Goal: Contribute content: Add original content to the website for others to see

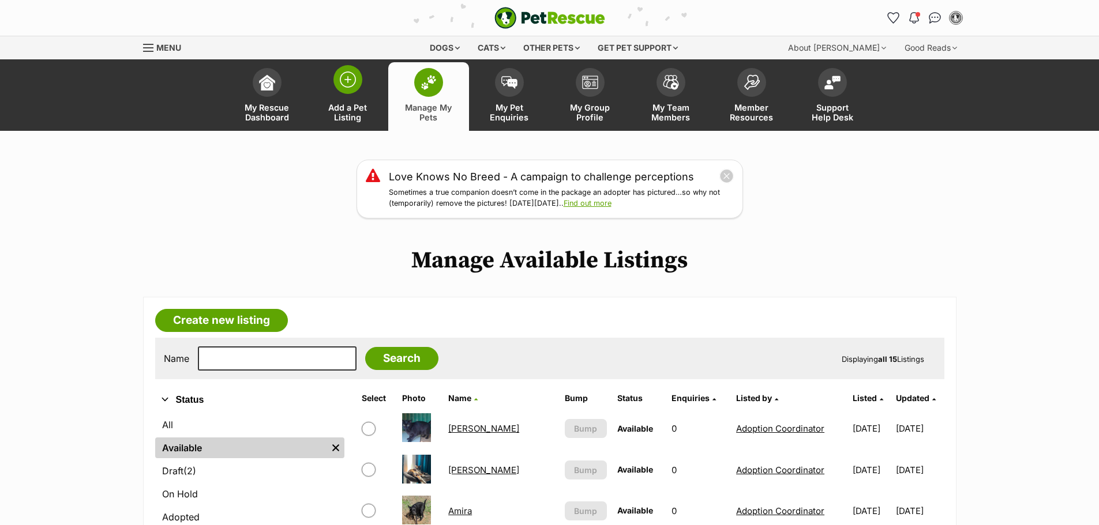
click at [352, 119] on span "Add a Pet Listing" at bounding box center [348, 113] width 52 height 20
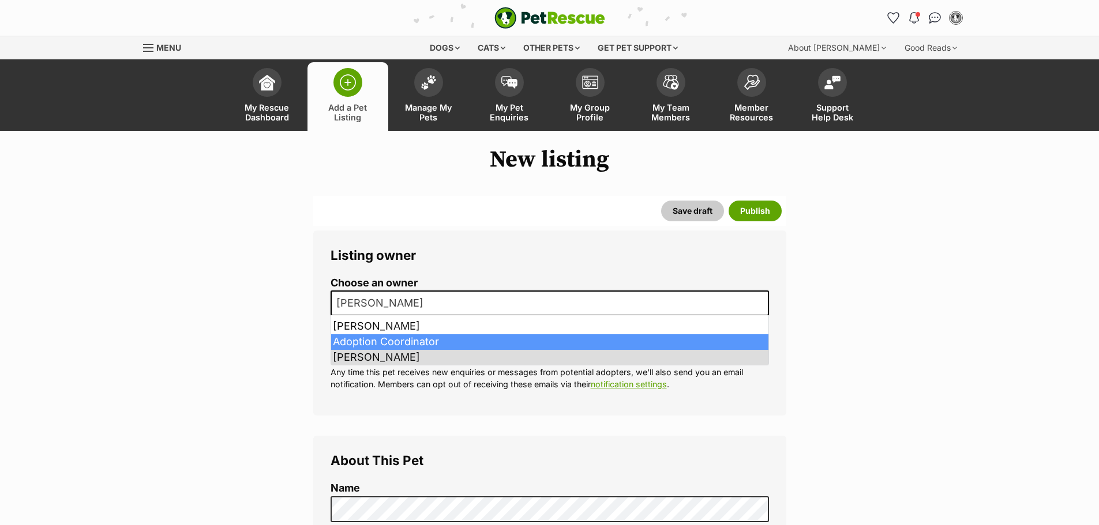
select select
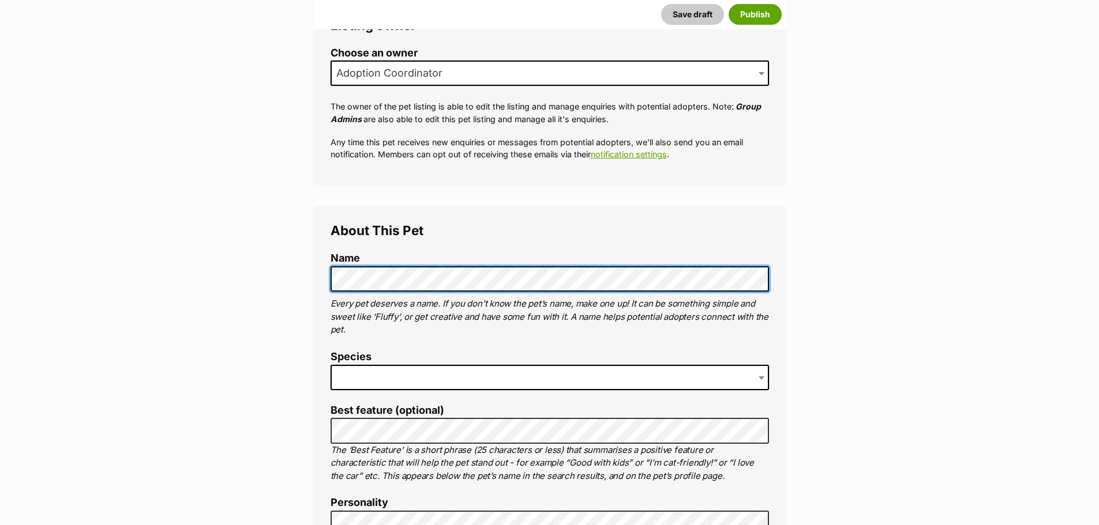
scroll to position [231, 0]
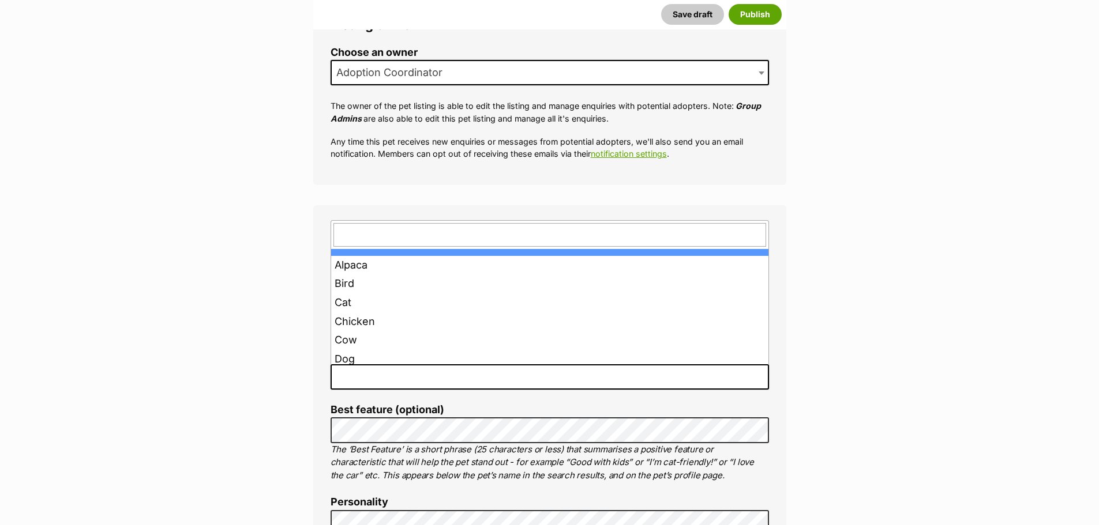
click at [371, 383] on span at bounding box center [549, 376] width 438 height 25
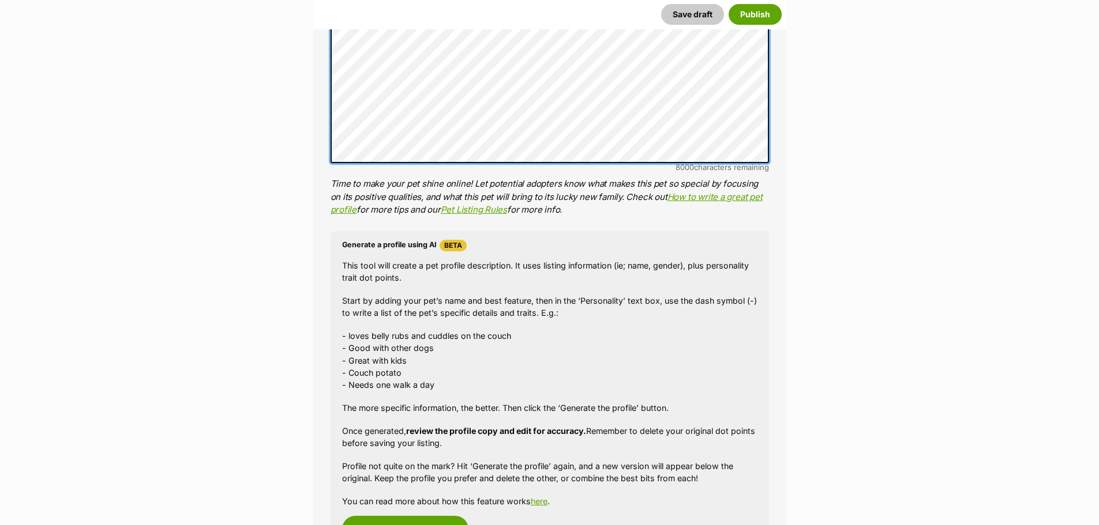
scroll to position [1013, 0]
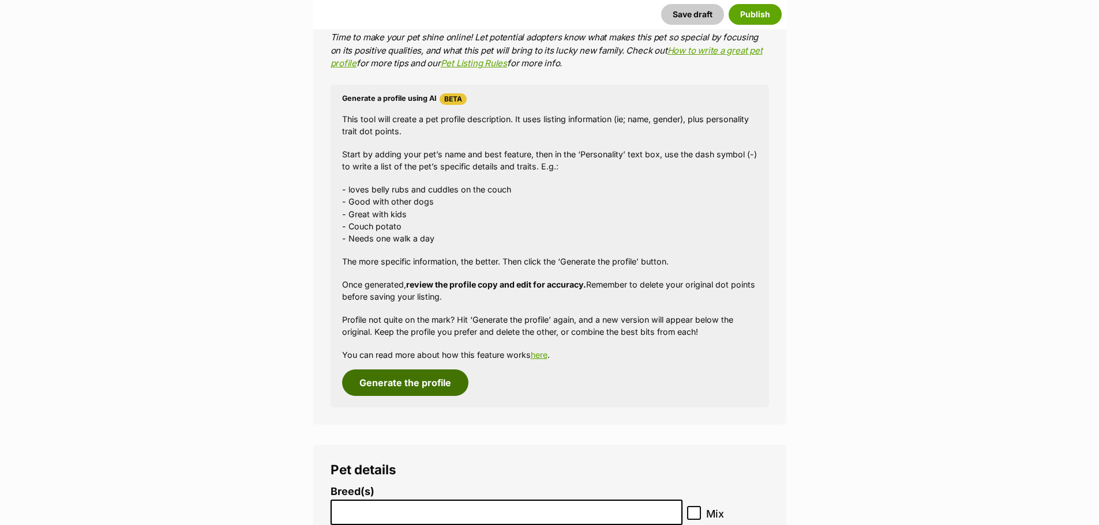
click at [419, 382] on button "Generate the profile" at bounding box center [405, 383] width 126 height 27
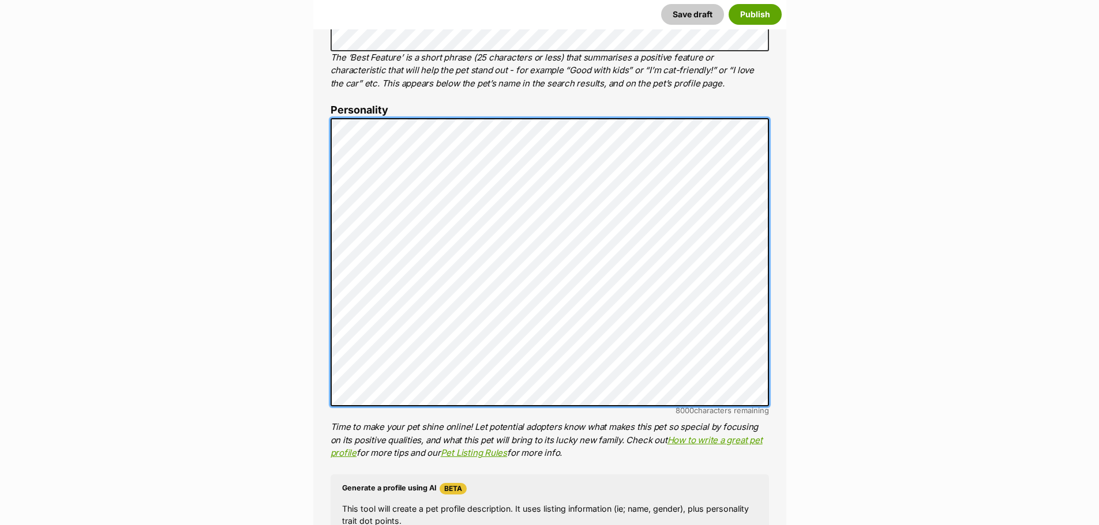
scroll to position [0, 0]
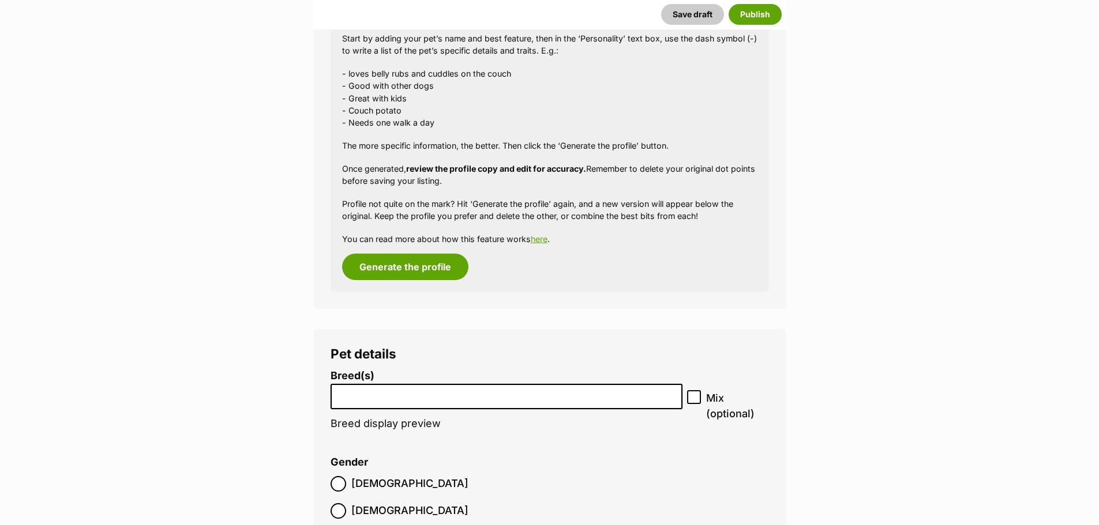
scroll to position [1200, 0]
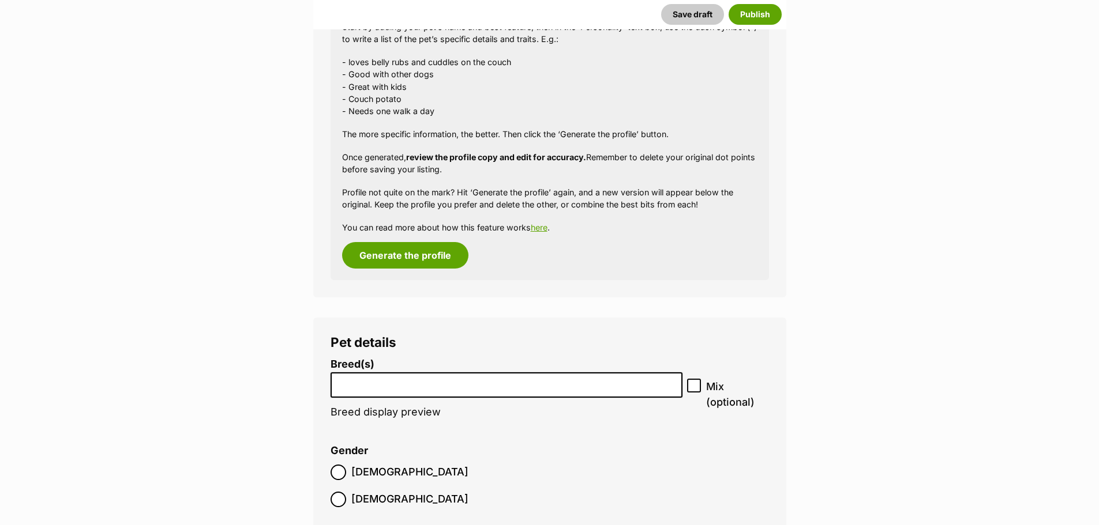
click at [379, 377] on input "search" at bounding box center [506, 383] width 344 height 12
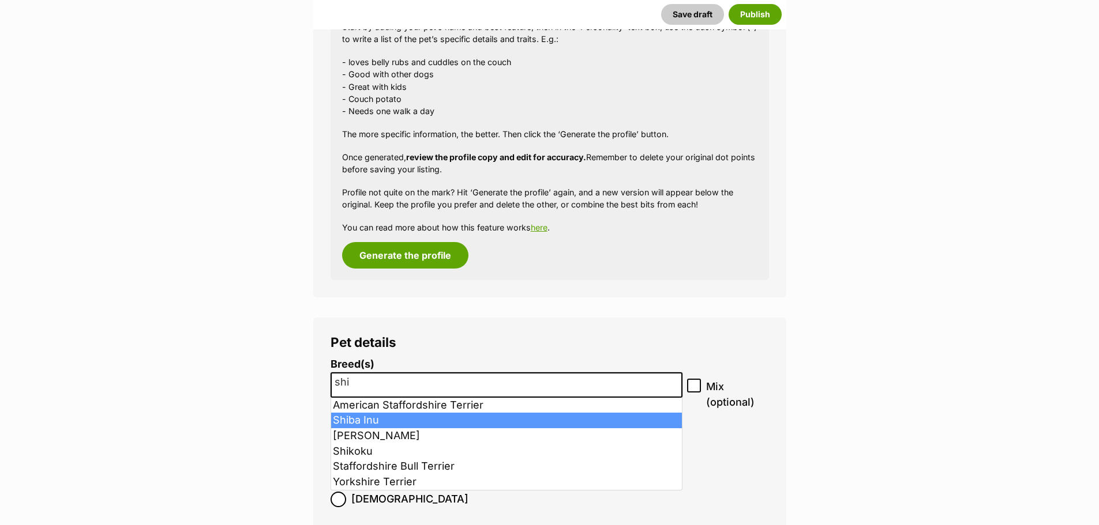
type input "shi"
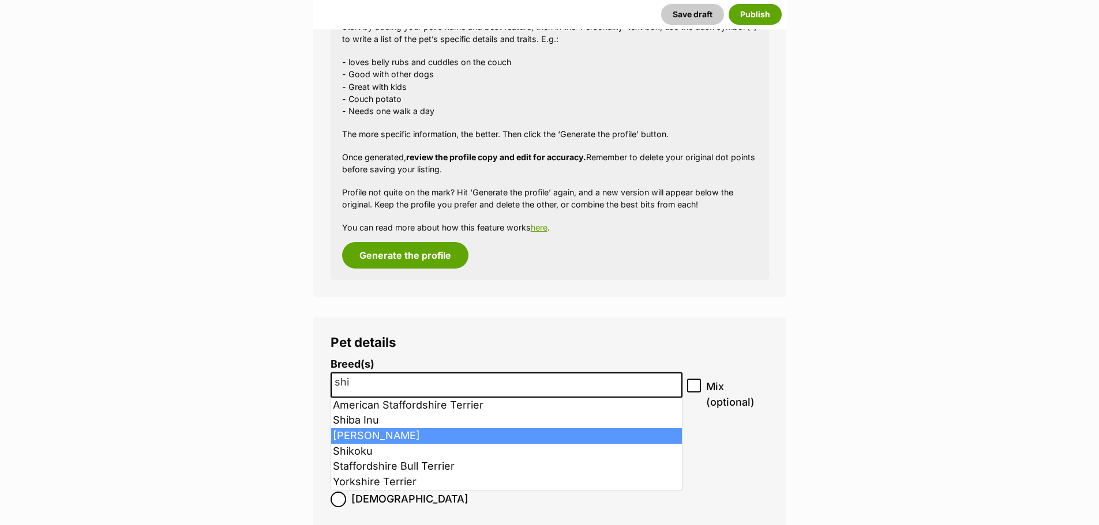
select select "190"
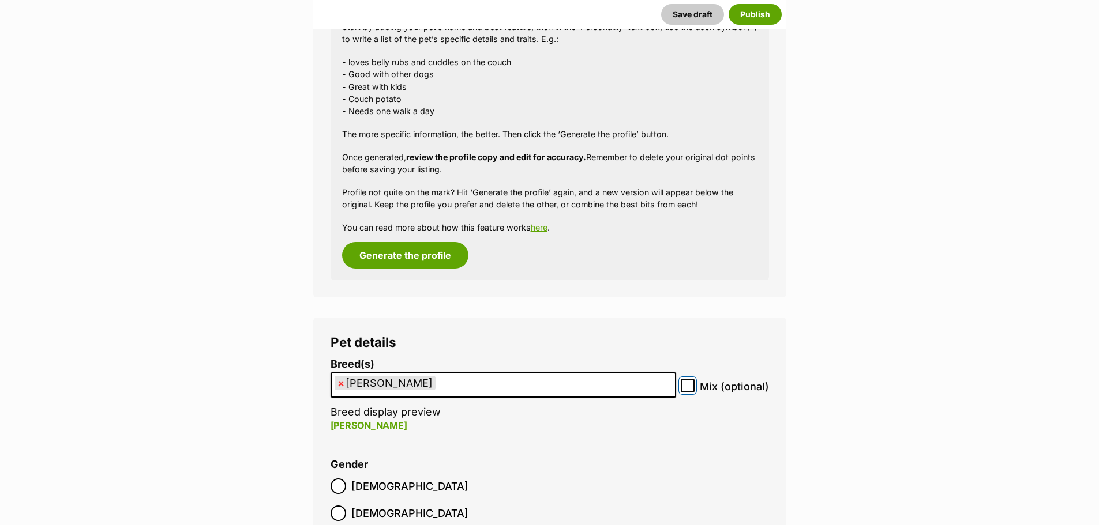
click at [686, 392] on input "Mix (optional)" at bounding box center [687, 386] width 14 height 14
checkbox input "true"
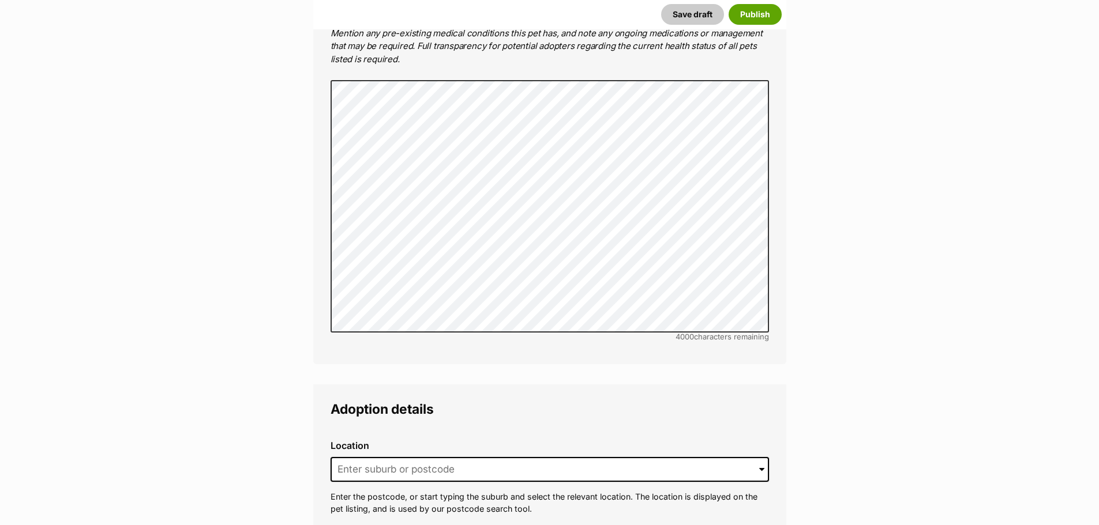
scroll to position [2526, 0]
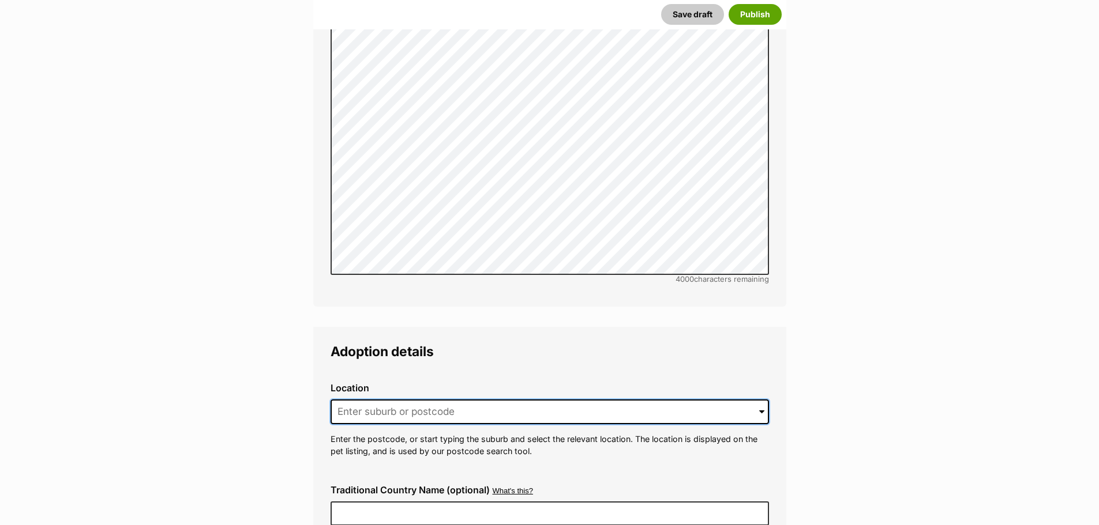
click at [366, 400] on input at bounding box center [549, 412] width 438 height 25
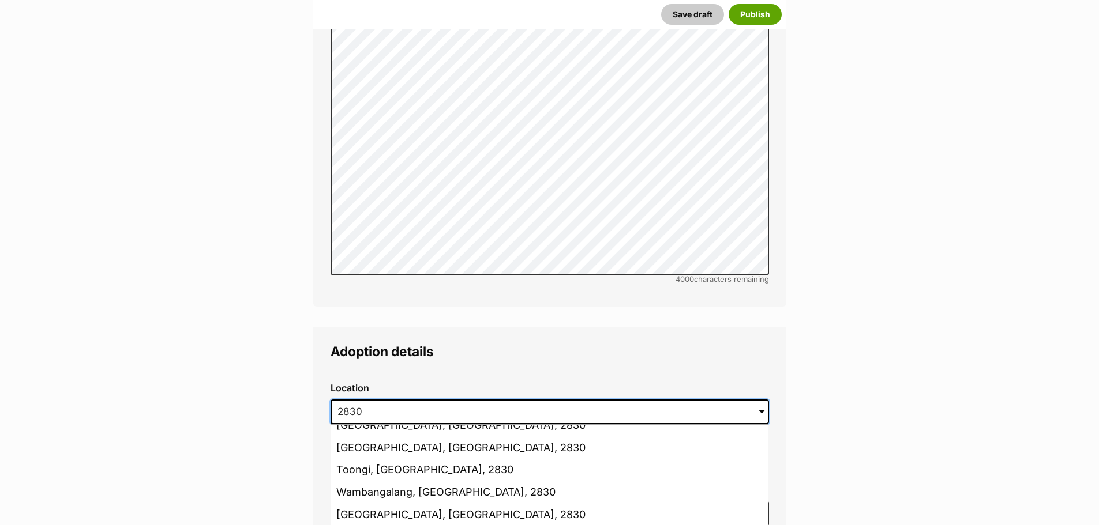
scroll to position [173, 0]
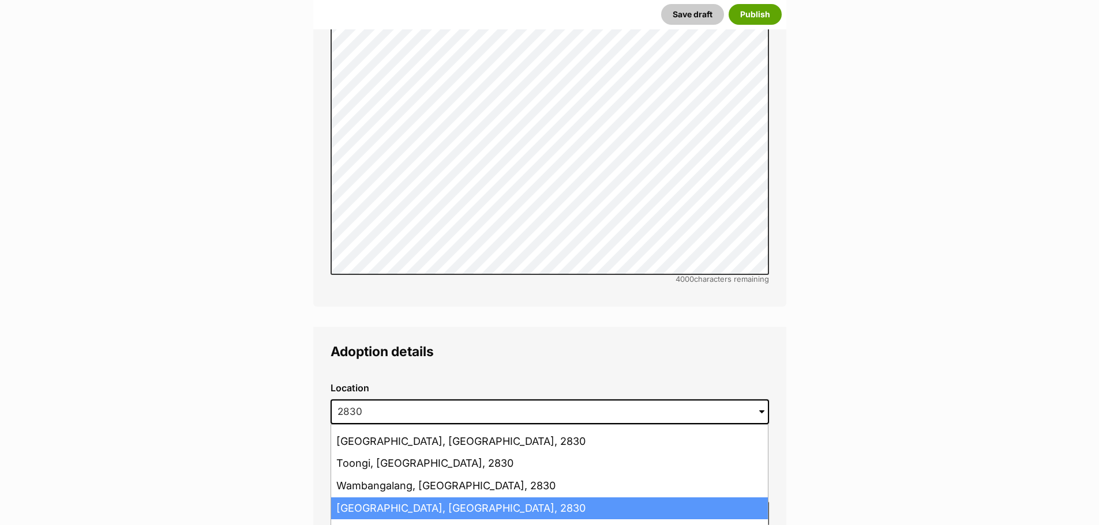
click at [375, 498] on li "[GEOGRAPHIC_DATA], [GEOGRAPHIC_DATA], 2830" at bounding box center [549, 509] width 437 height 22
type input "[GEOGRAPHIC_DATA], [GEOGRAPHIC_DATA], 2830"
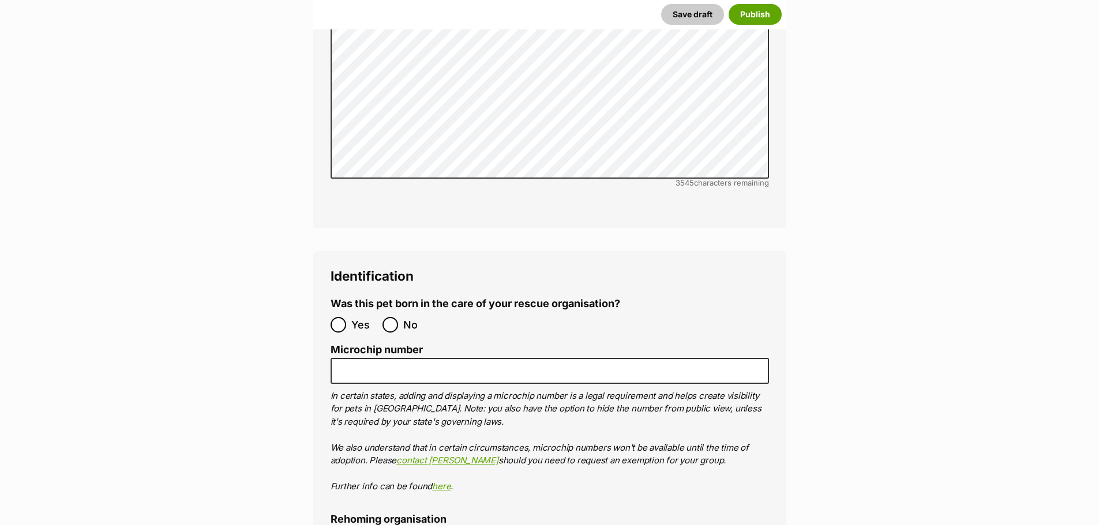
scroll to position [3679, 0]
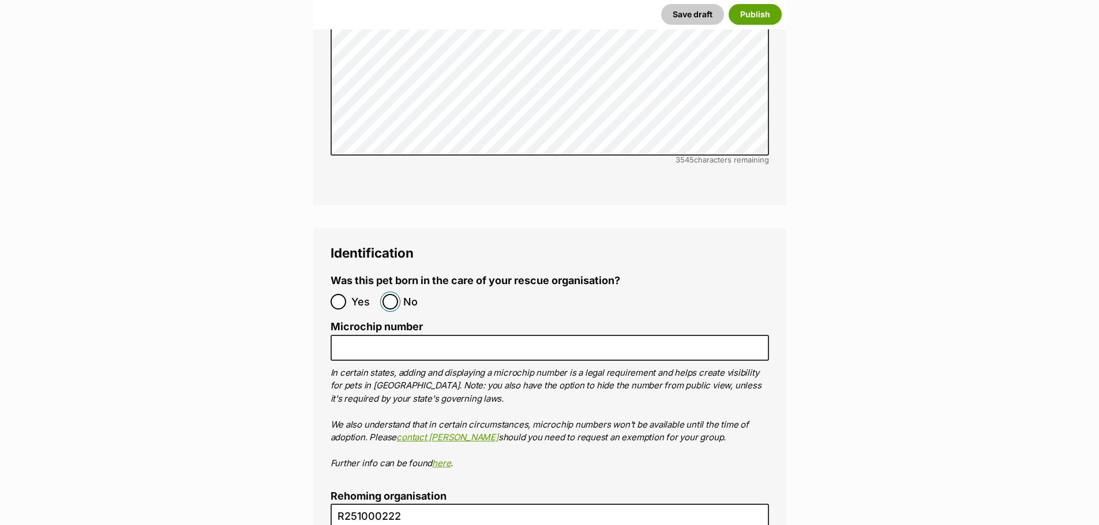
click at [394, 294] on input "No" at bounding box center [390, 302] width 16 height 16
radio input "true"
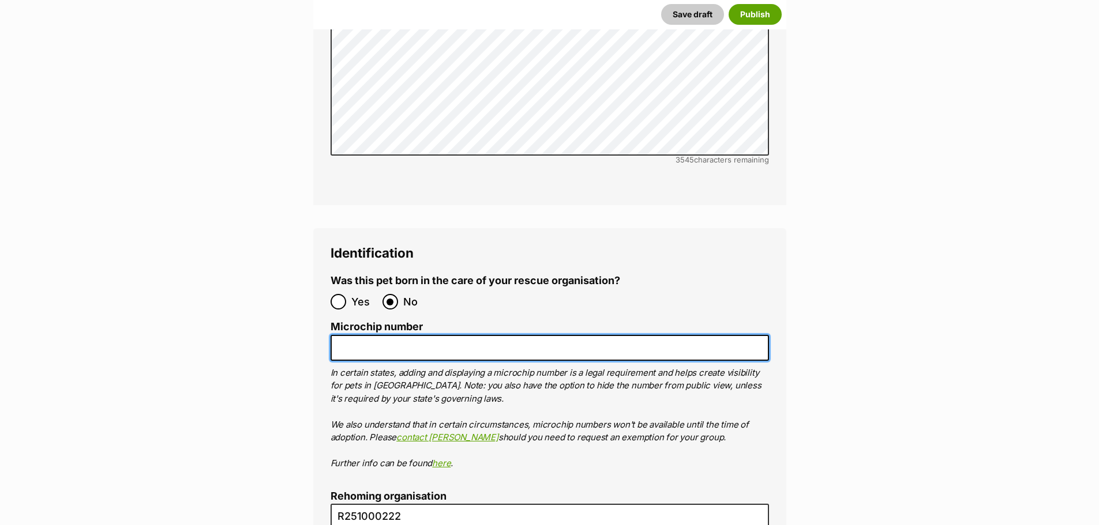
paste input "991003002148419"
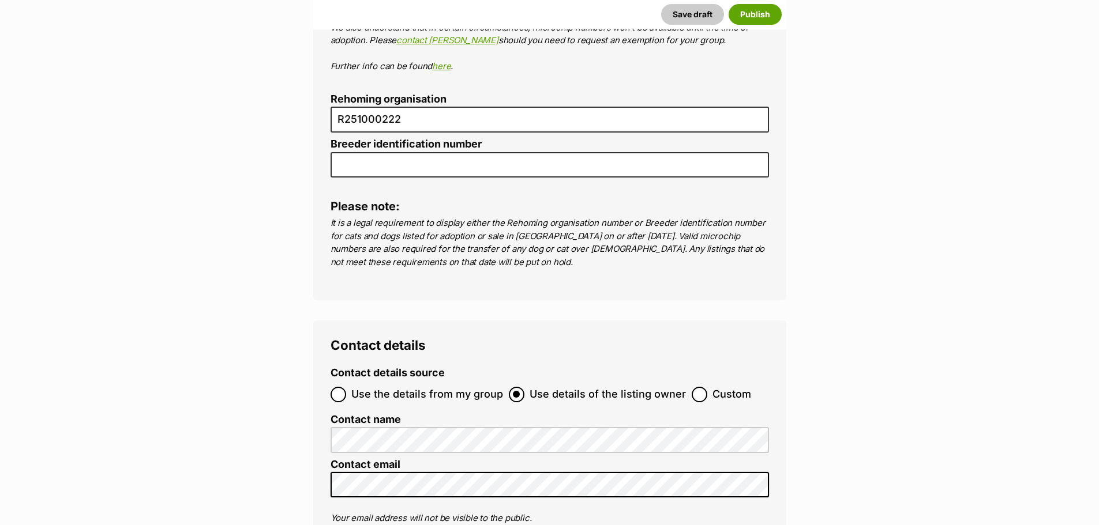
scroll to position [4083, 0]
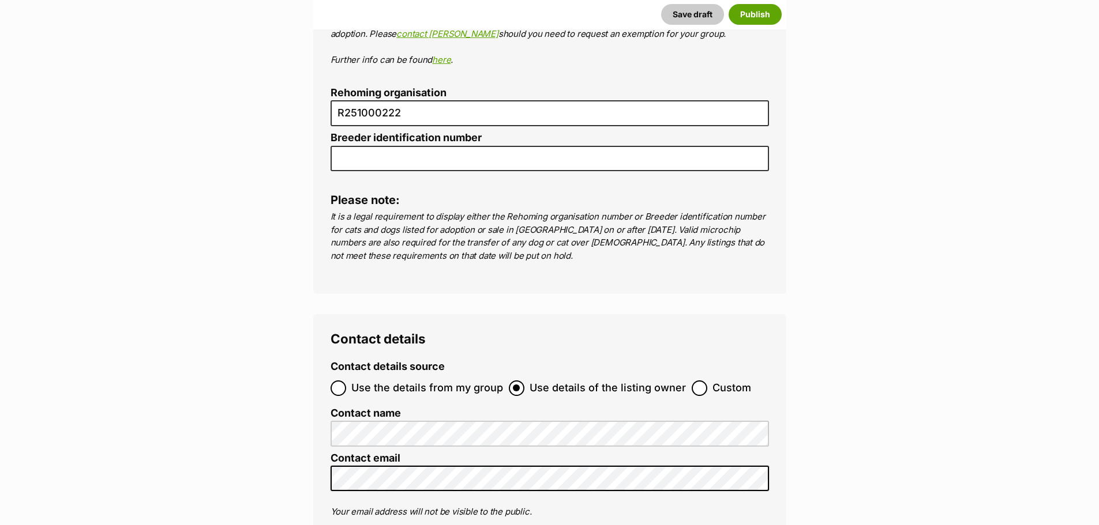
type input "991003002148419"
click at [341, 381] on input "Use the details from my group" at bounding box center [338, 389] width 16 height 16
radio input "true"
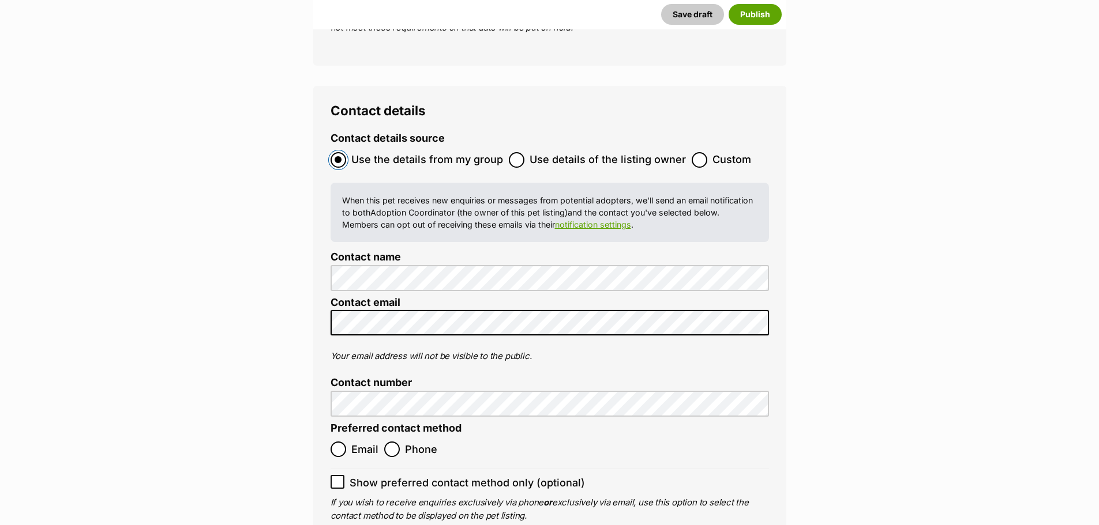
scroll to position [4314, 0]
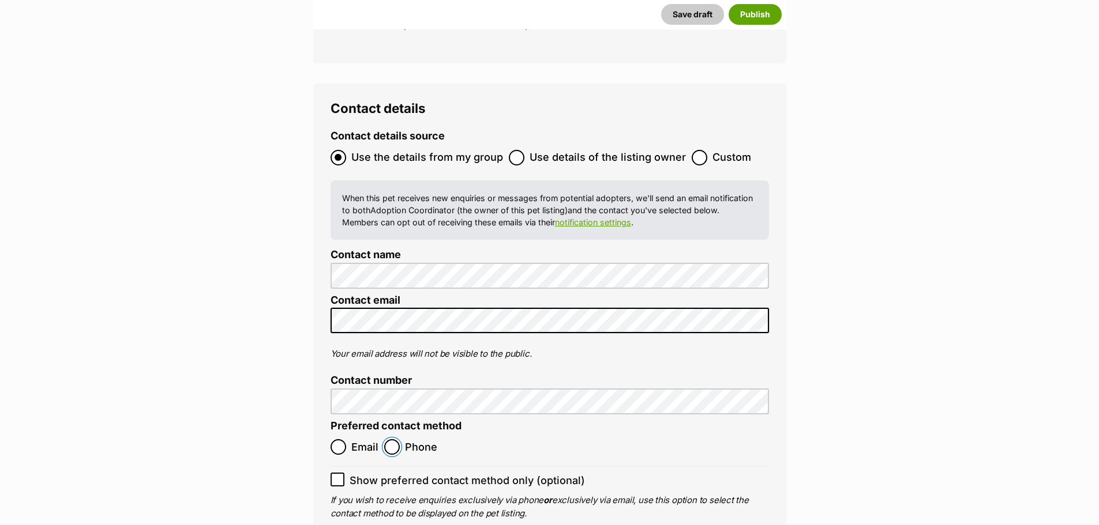
click at [396, 439] on input "Phone" at bounding box center [392, 447] width 16 height 16
radio input "true"
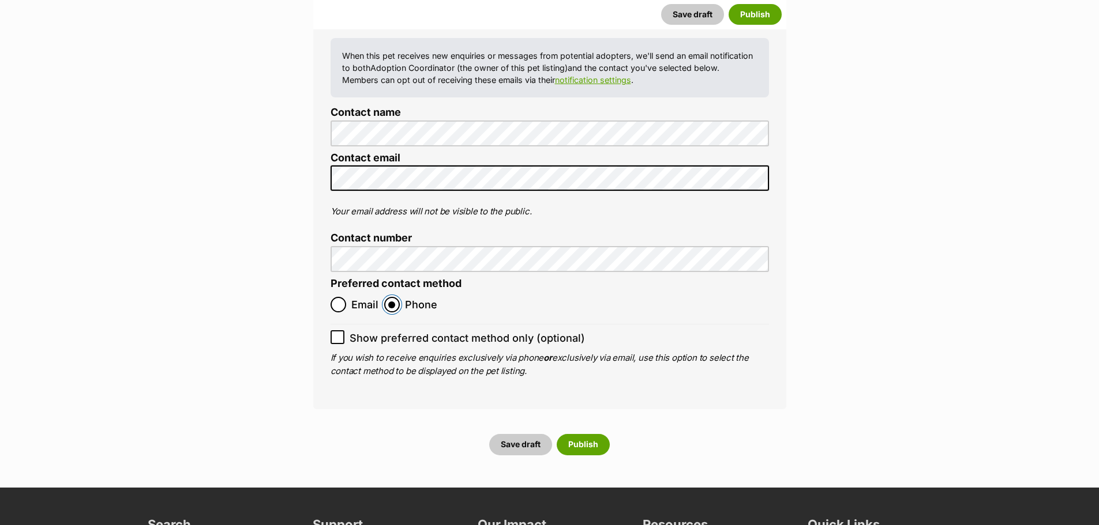
scroll to position [4544, 0]
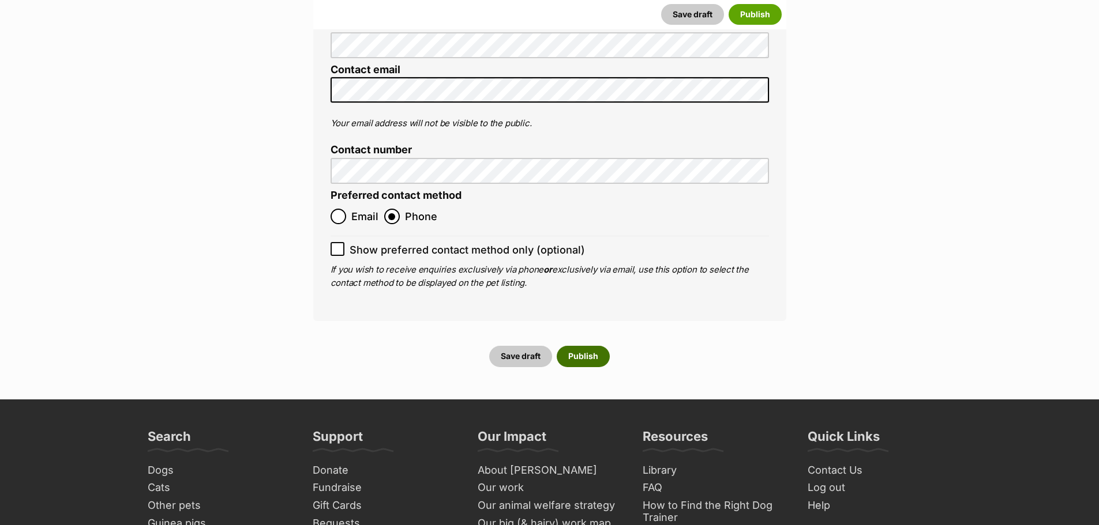
click at [591, 346] on button "Publish" at bounding box center [583, 356] width 53 height 21
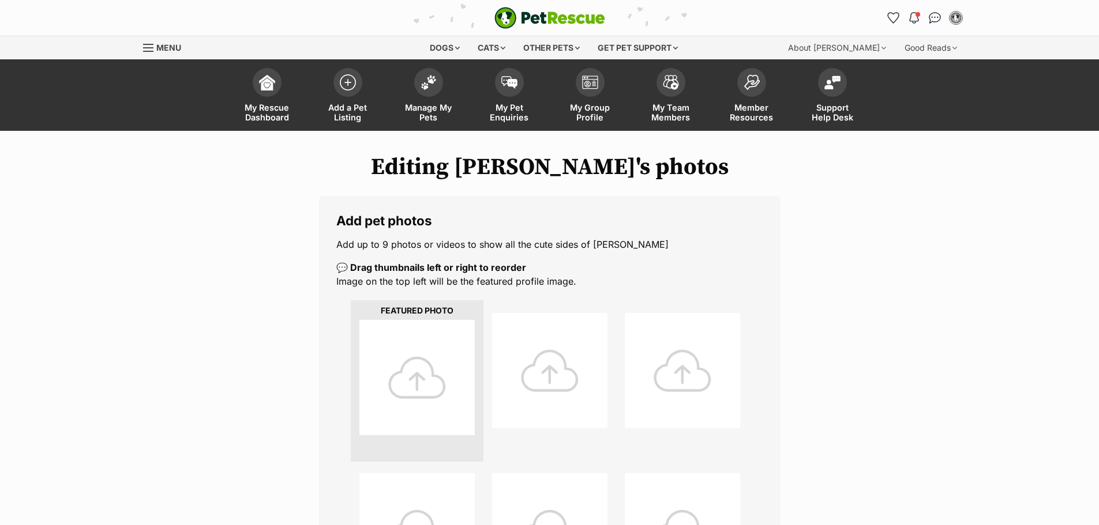
click at [401, 388] on div at bounding box center [416, 377] width 115 height 115
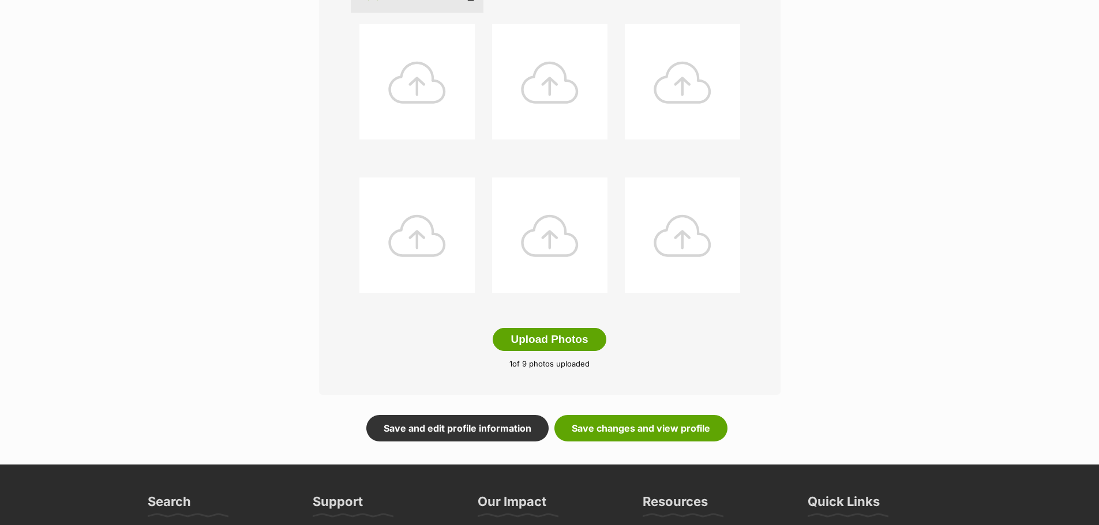
scroll to position [461, 0]
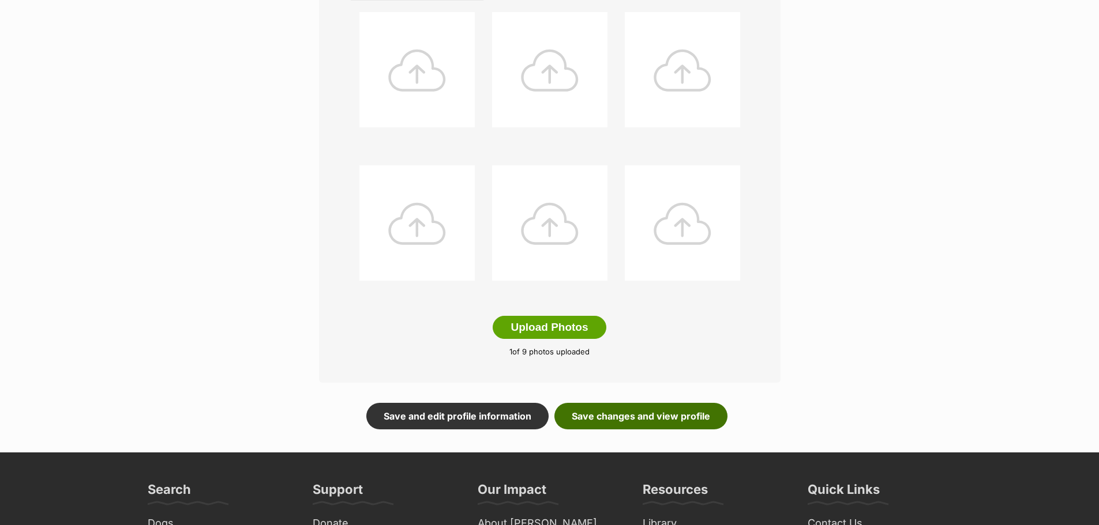
click at [635, 417] on link "Save changes and view profile" at bounding box center [640, 416] width 173 height 27
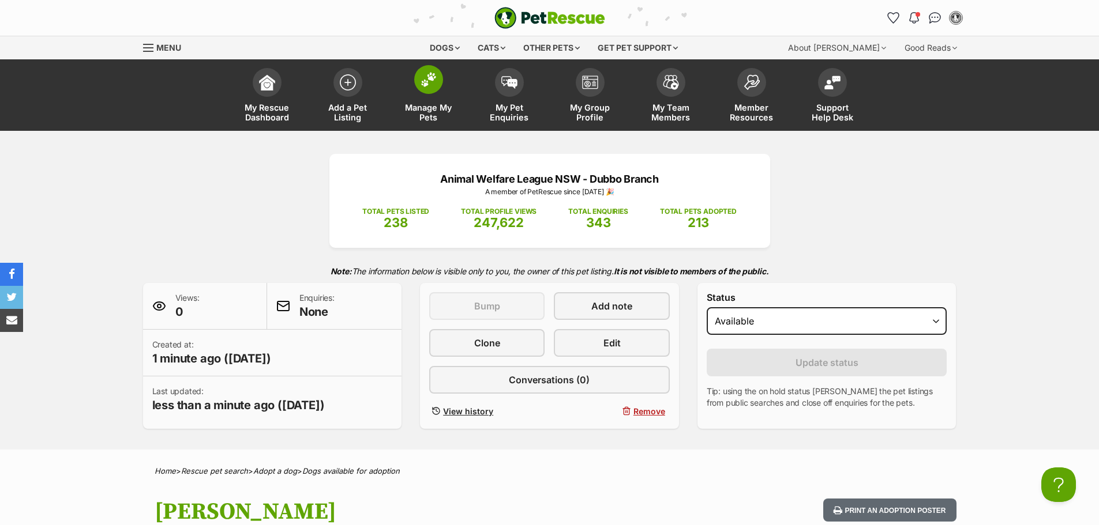
click at [422, 110] on span "Manage My Pets" at bounding box center [429, 113] width 52 height 20
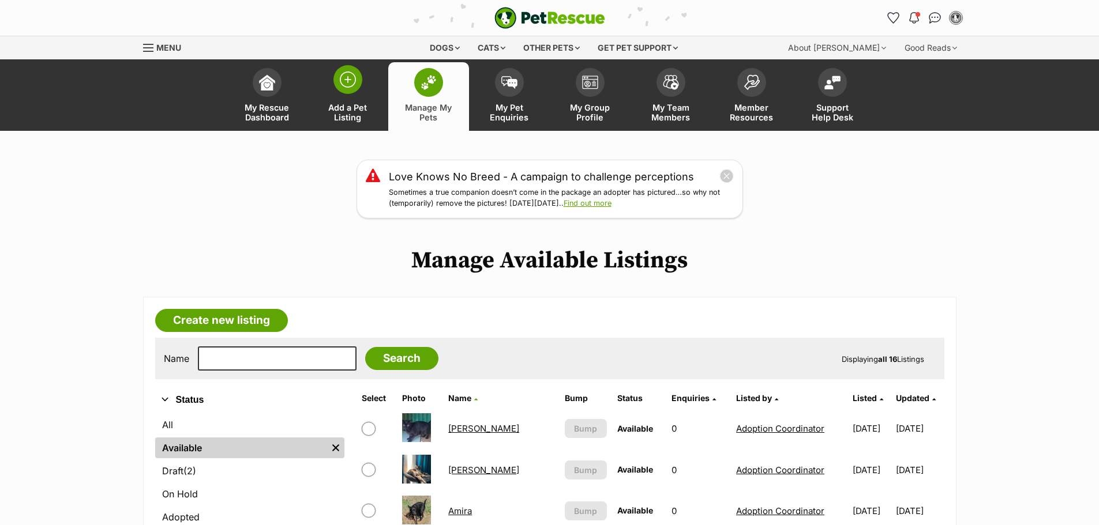
click at [330, 114] on span "Add a Pet Listing" at bounding box center [348, 113] width 52 height 20
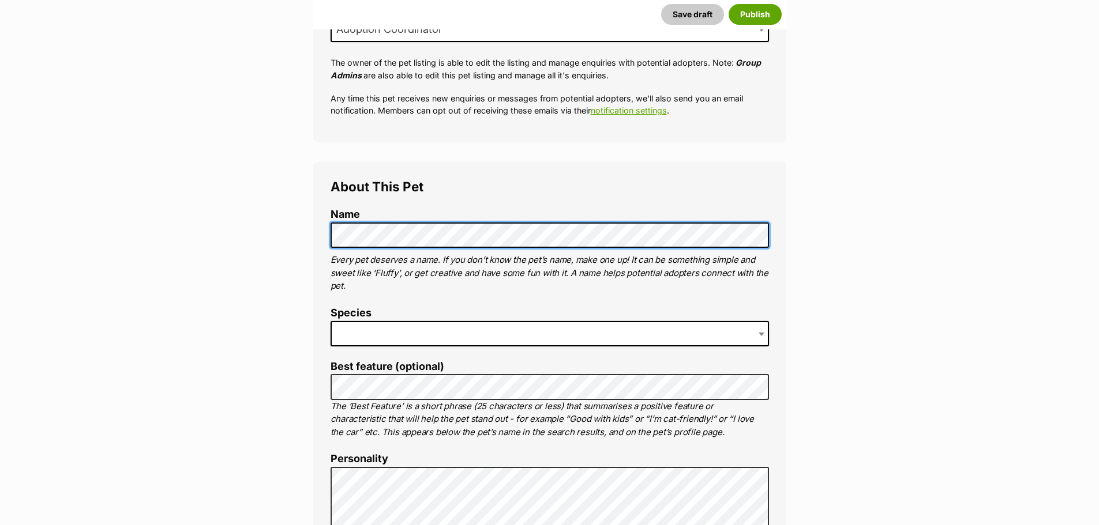
scroll to position [288, 0]
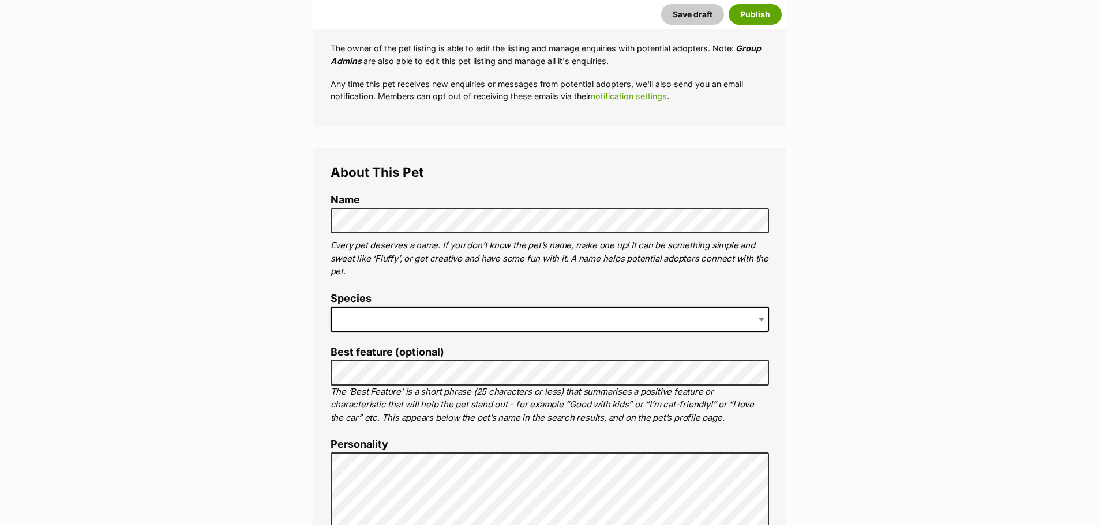
click at [384, 321] on span at bounding box center [549, 319] width 438 height 25
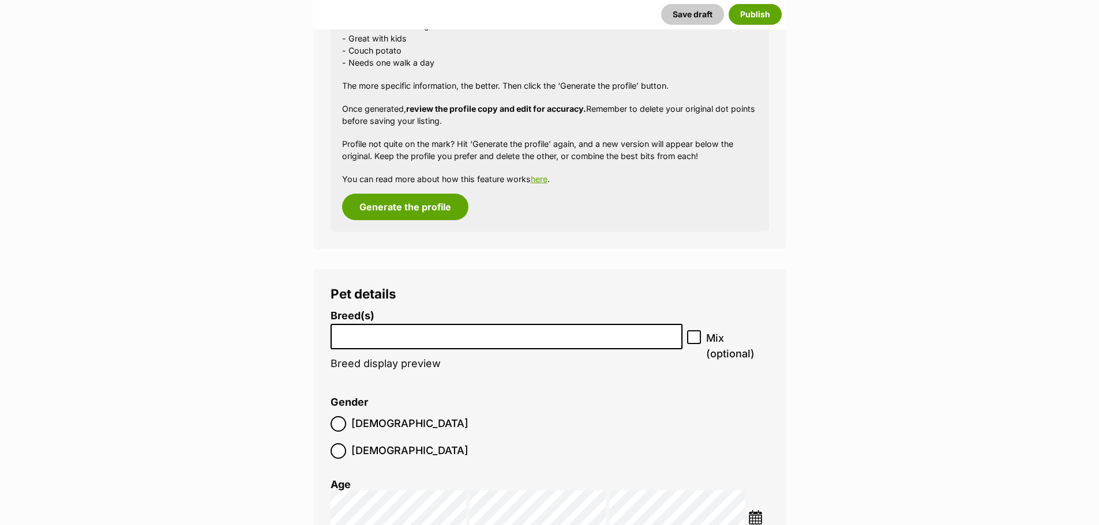
scroll to position [1153, 0]
click at [393, 210] on button "Generate the profile" at bounding box center [405, 206] width 126 height 27
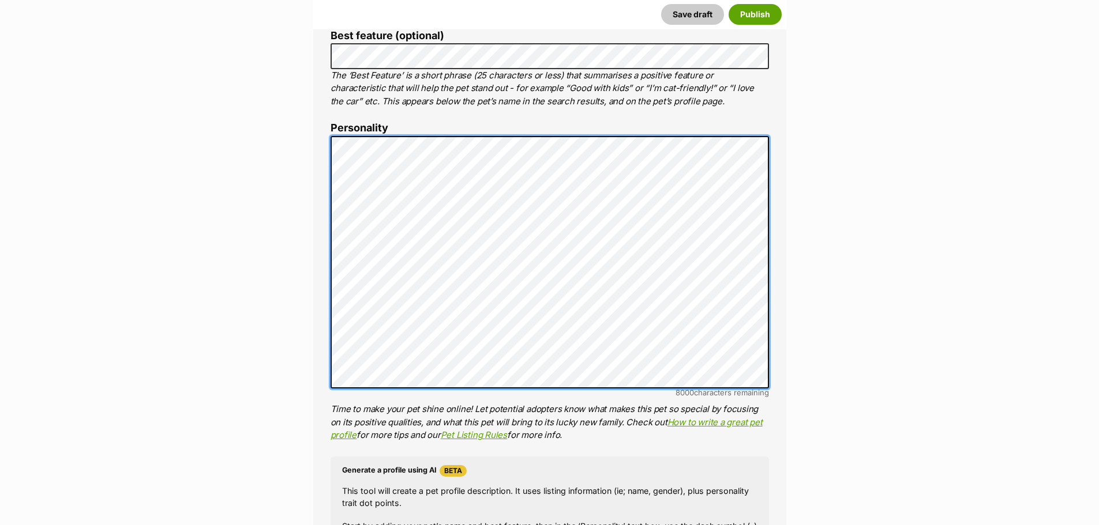
scroll to position [0, 0]
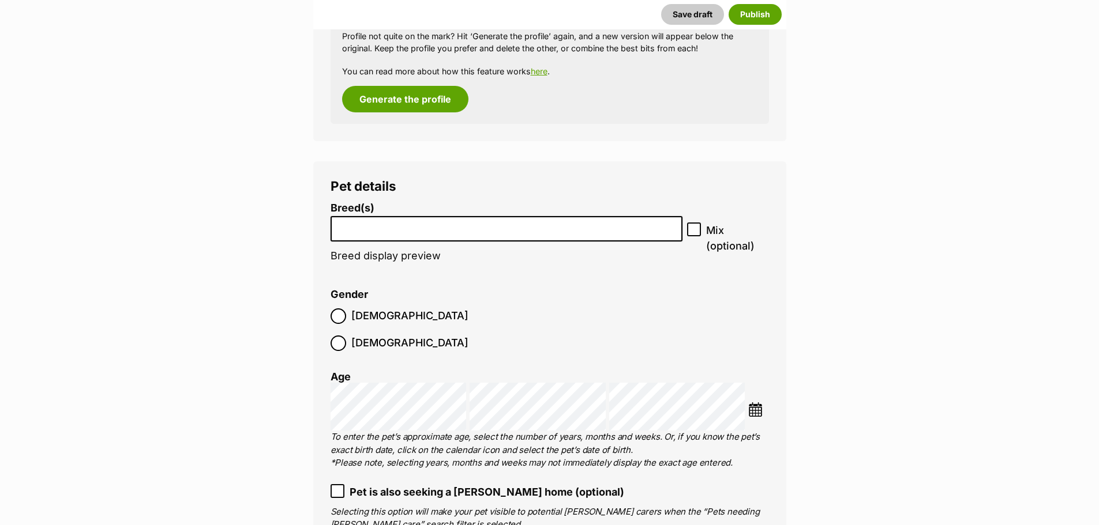
scroll to position [1297, 0]
click at [378, 232] on li at bounding box center [506, 229] width 344 height 24
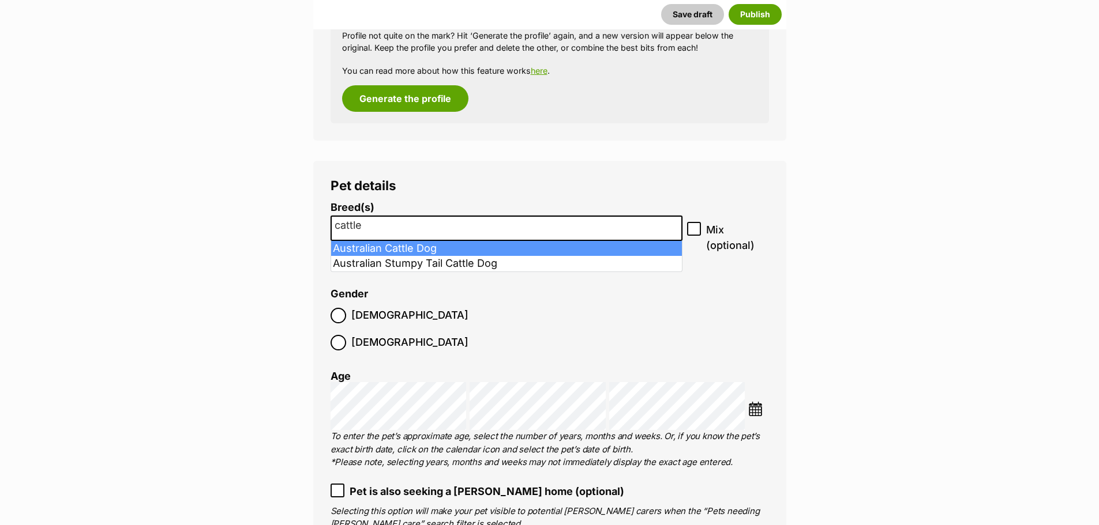
type input "cattle"
select select "15"
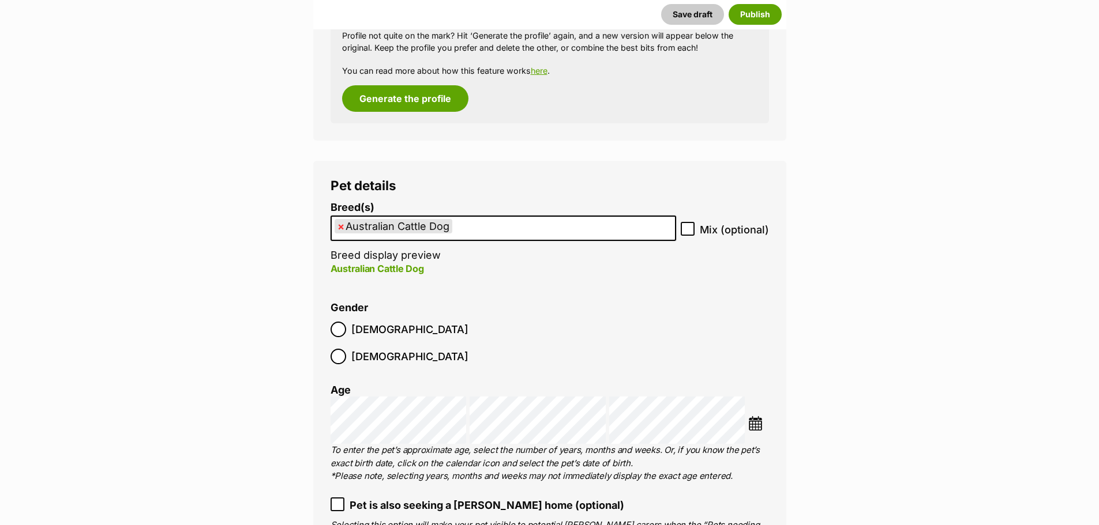
click at [689, 230] on icon at bounding box center [687, 229] width 7 height 5
click at [689, 230] on input "Mix (optional)" at bounding box center [687, 229] width 14 height 14
checkbox input "true"
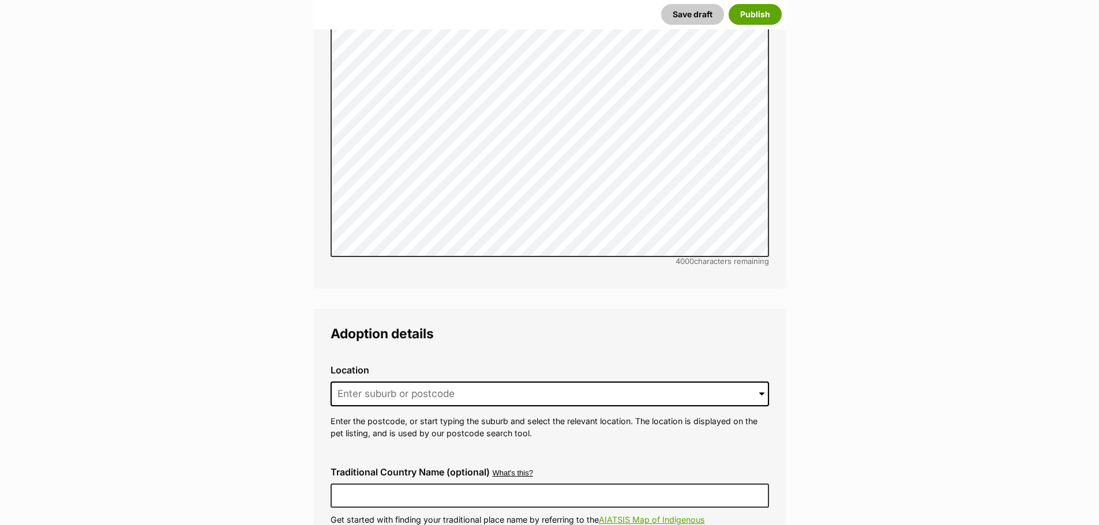
scroll to position [2450, 0]
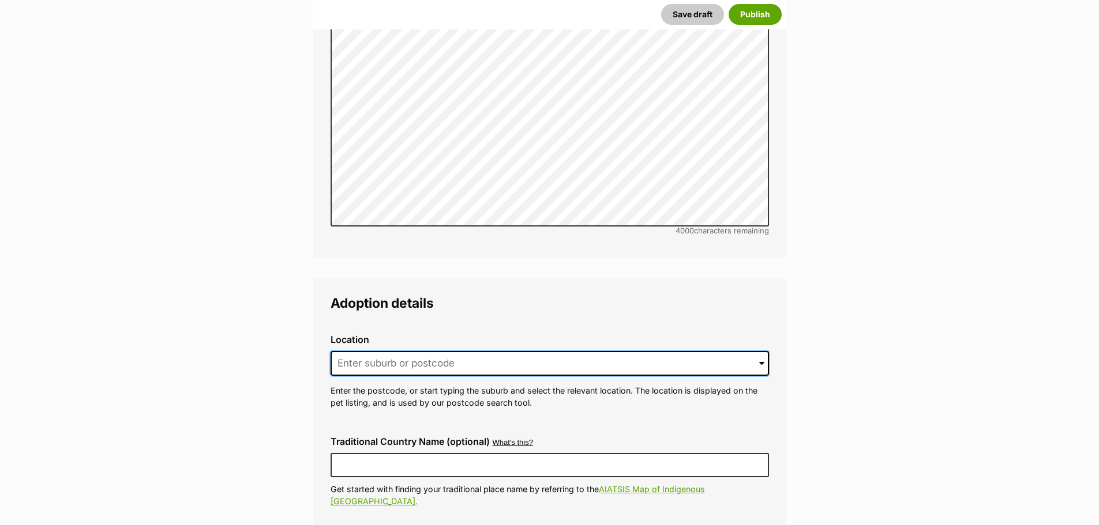
click at [357, 351] on input at bounding box center [549, 363] width 438 height 25
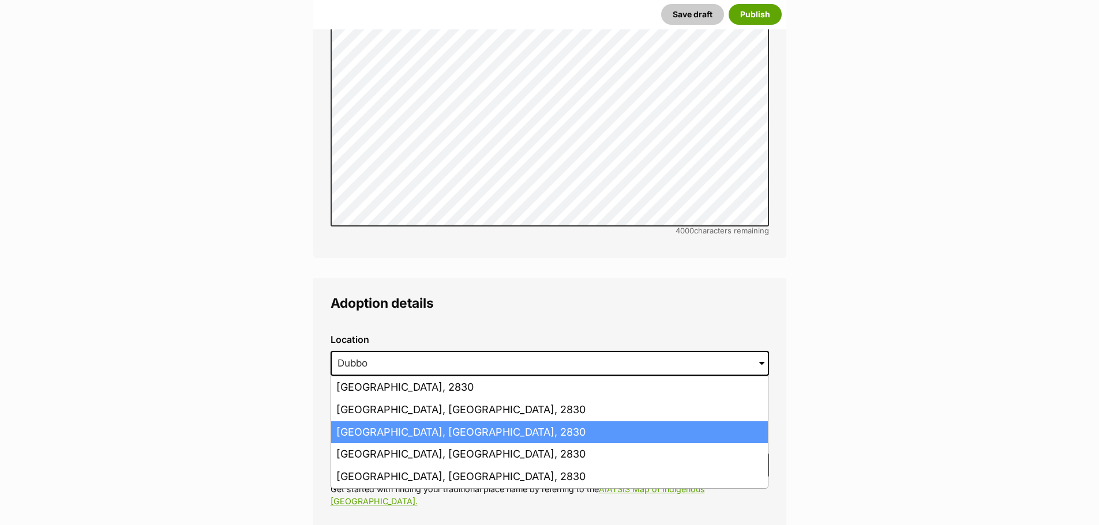
click at [392, 422] on li "Dubbo, New South Wales, 2830" at bounding box center [549, 433] width 437 height 22
type input "Dubbo, New South Wales, 2830"
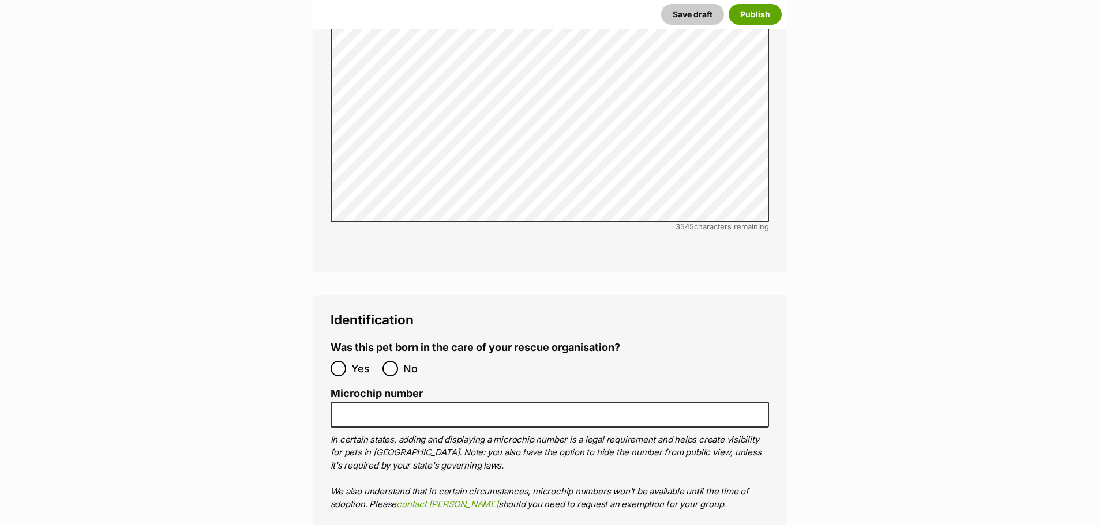
scroll to position [3546, 0]
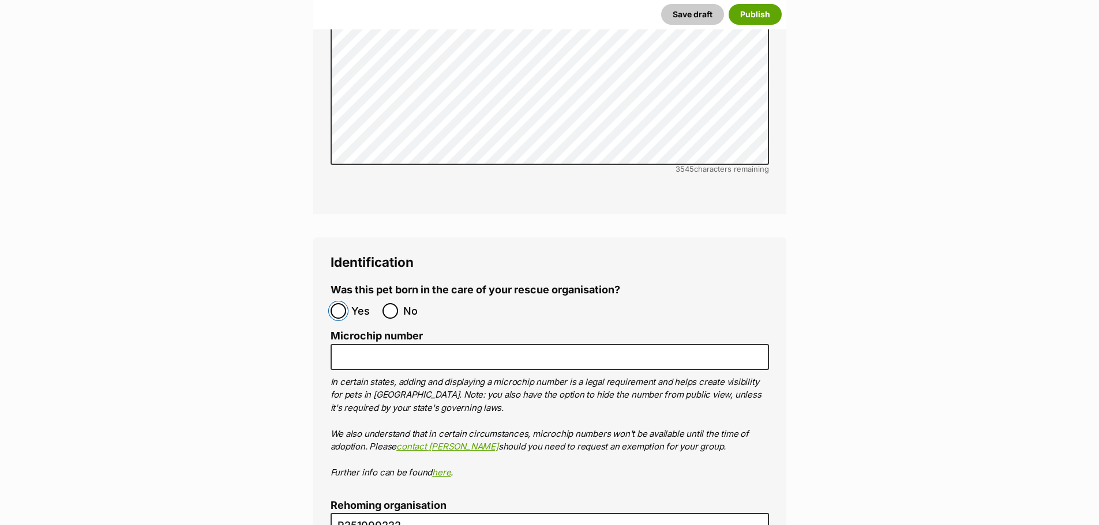
click at [341, 303] on input "Yes" at bounding box center [338, 311] width 16 height 16
radio input "true"
click at [388, 303] on input "No" at bounding box center [390, 311] width 16 height 16
radio input "true"
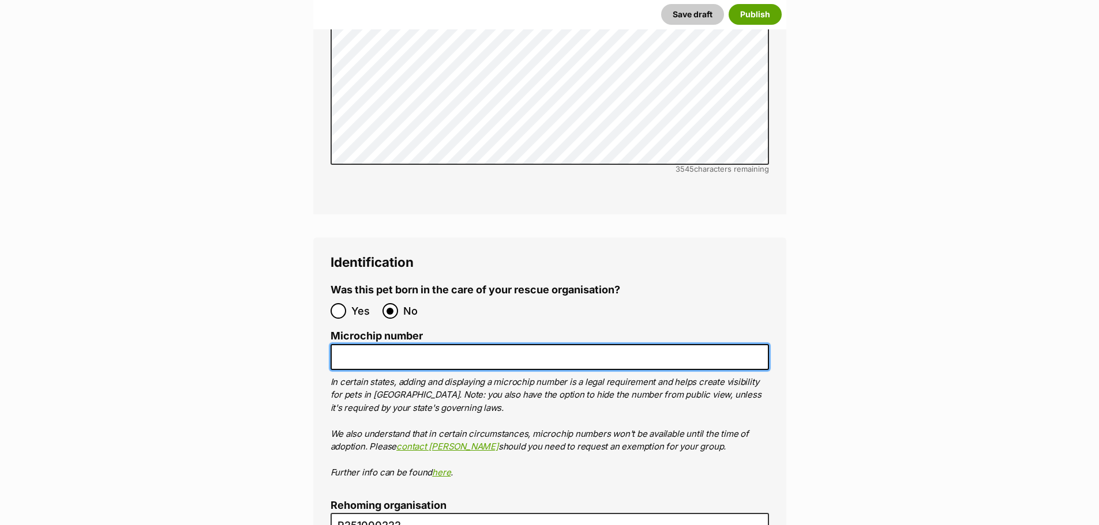
paste input "991003002434139"
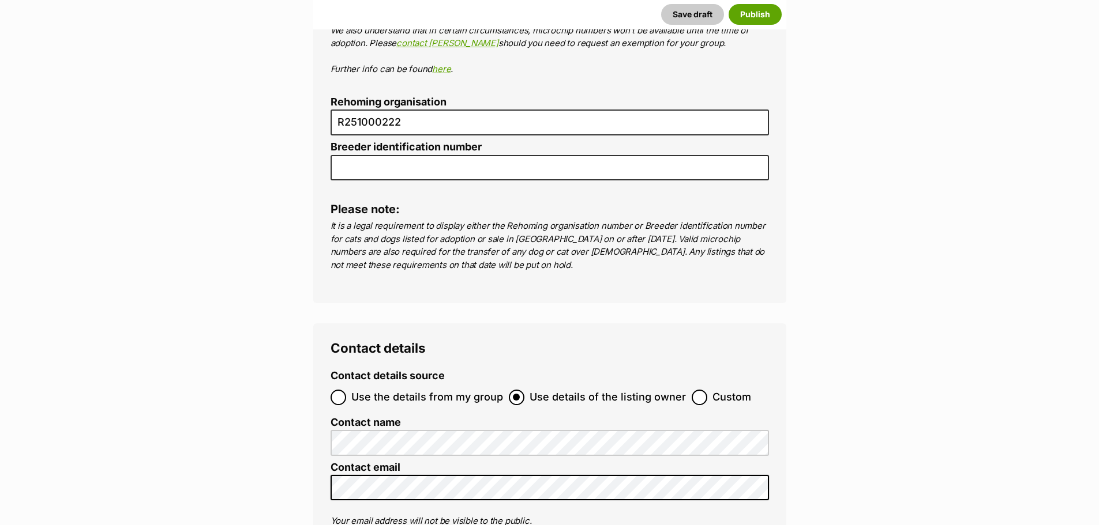
scroll to position [4007, 0]
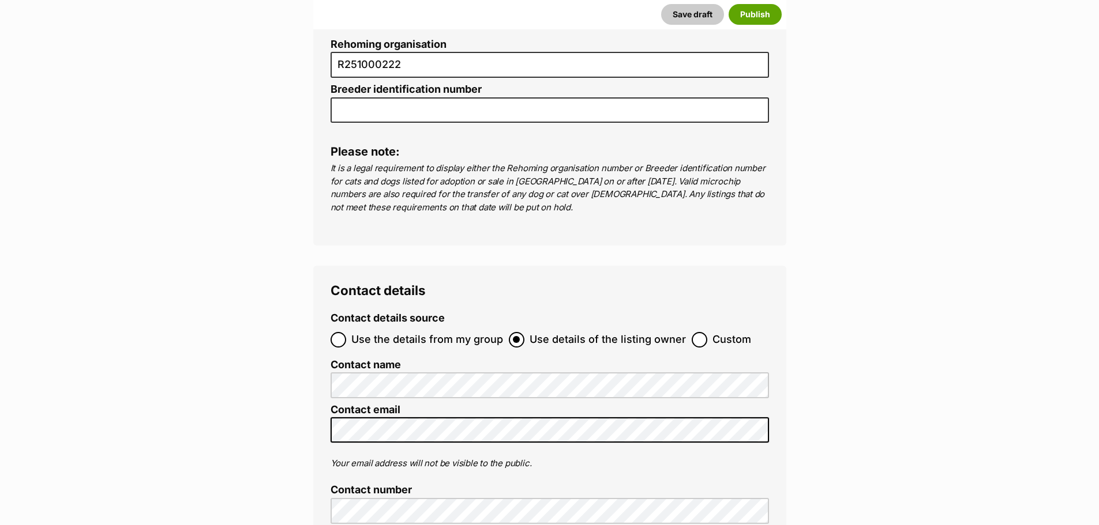
type input "991003002434139"
click at [340, 332] on input "Use the details from my group" at bounding box center [338, 340] width 16 height 16
radio input "true"
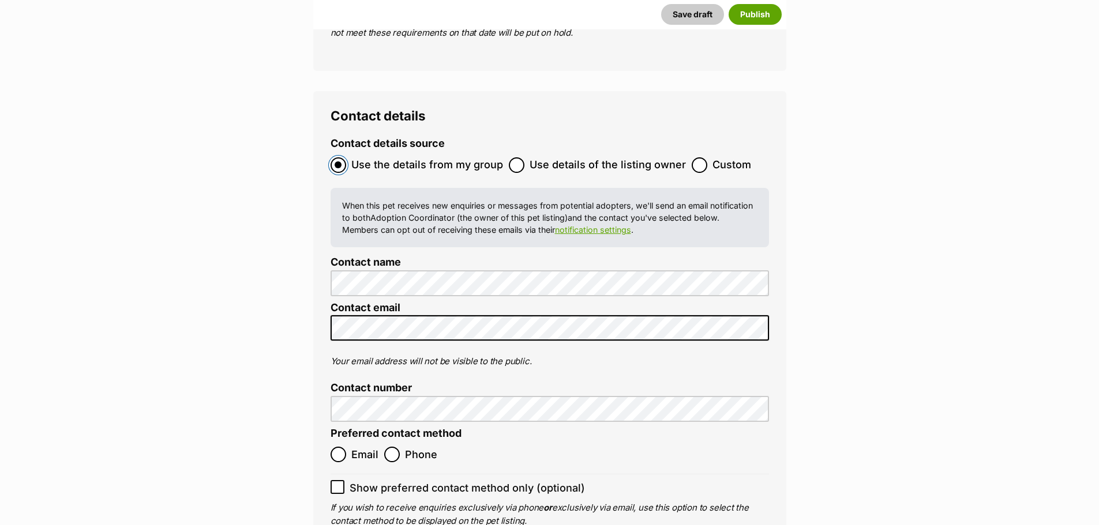
scroll to position [4238, 0]
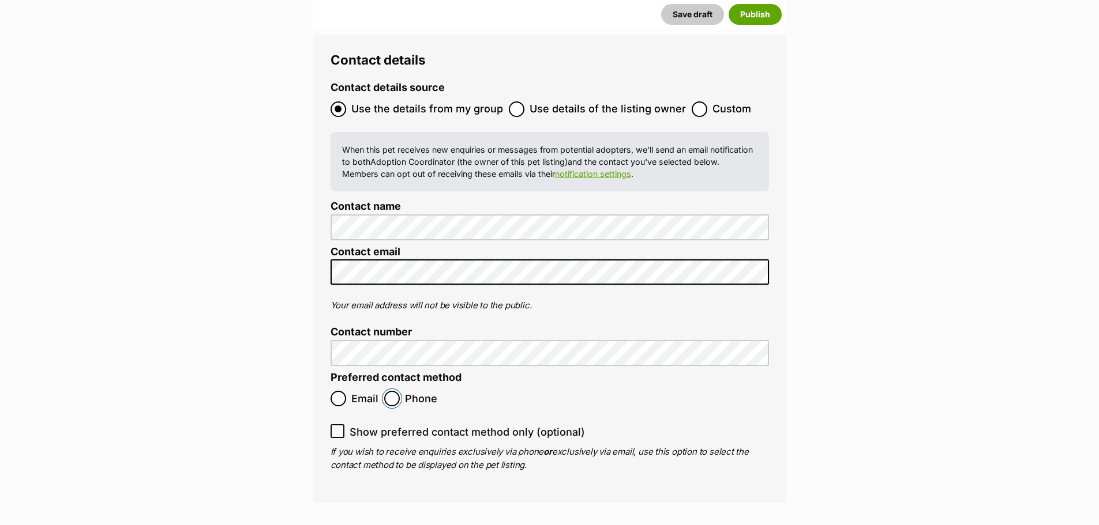
click at [392, 391] on input "Phone" at bounding box center [392, 399] width 16 height 16
radio input "true"
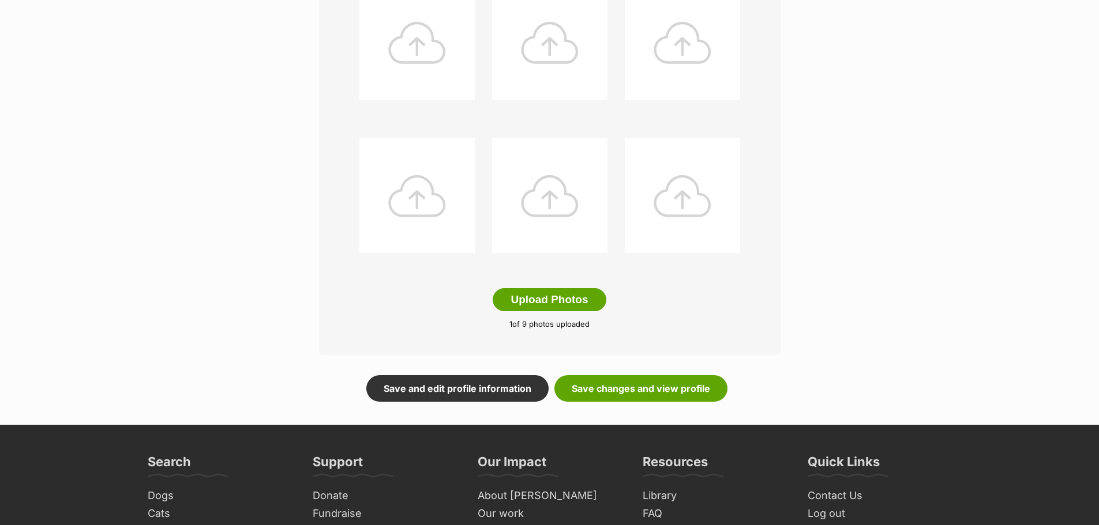
scroll to position [519, 0]
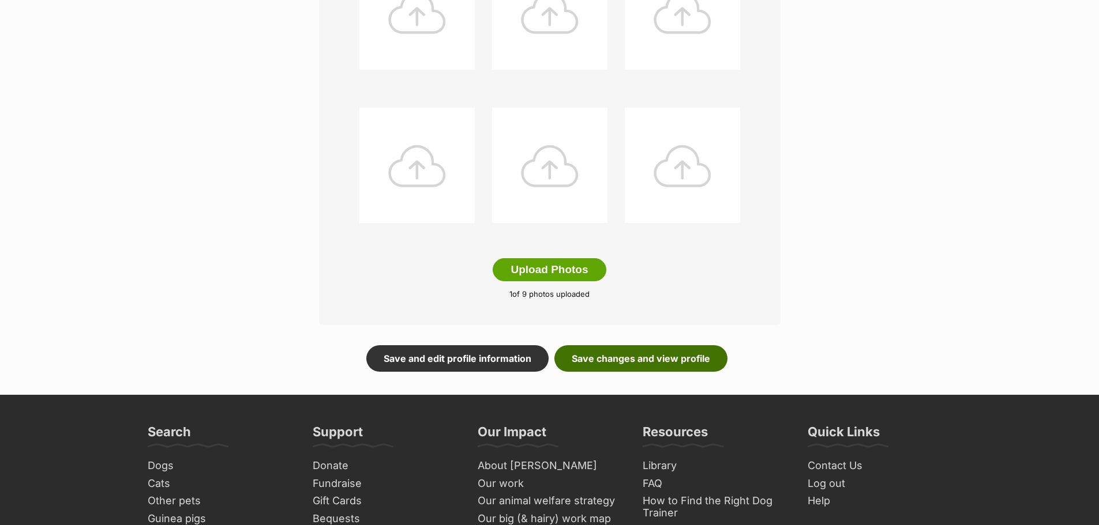
click at [601, 363] on link "Save changes and view profile" at bounding box center [640, 358] width 173 height 27
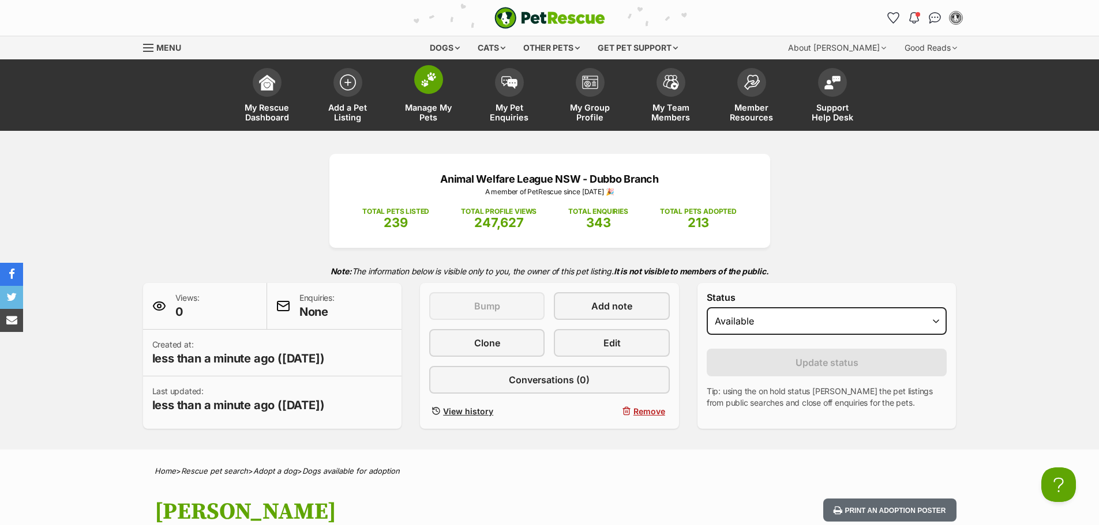
click at [430, 113] on span "Manage My Pets" at bounding box center [429, 113] width 52 height 20
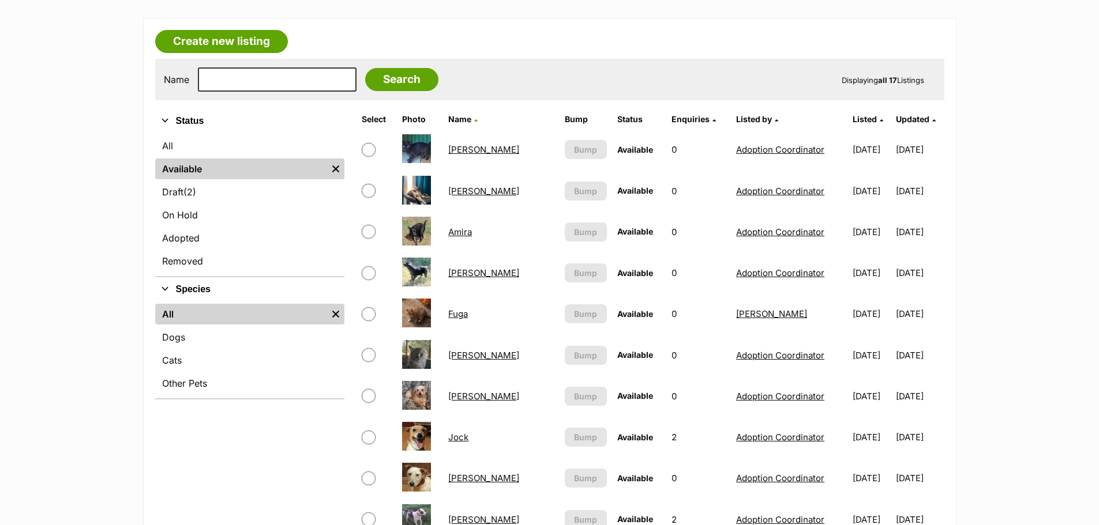
scroll to position [288, 0]
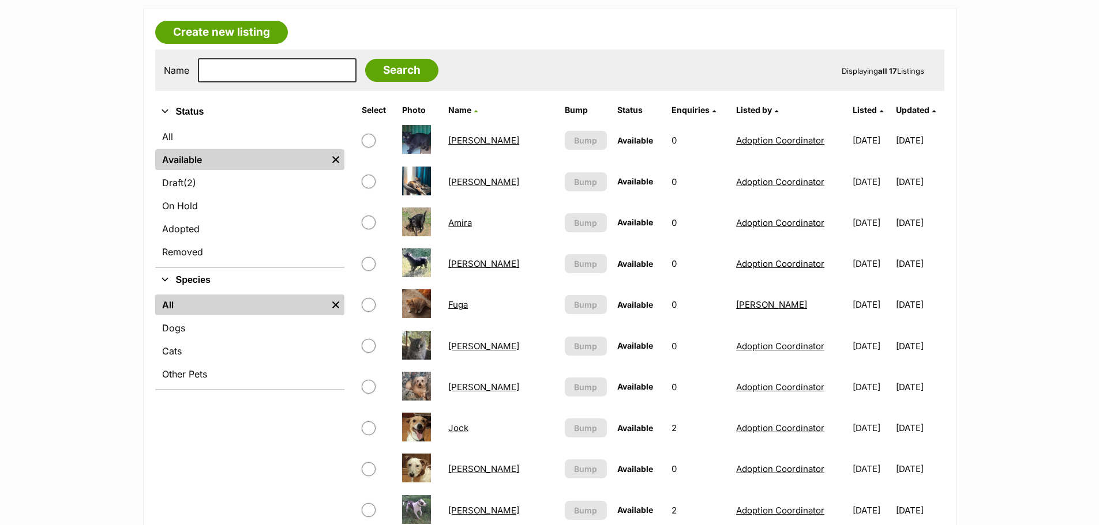
click at [461, 388] on link "[PERSON_NAME]" at bounding box center [483, 387] width 71 height 11
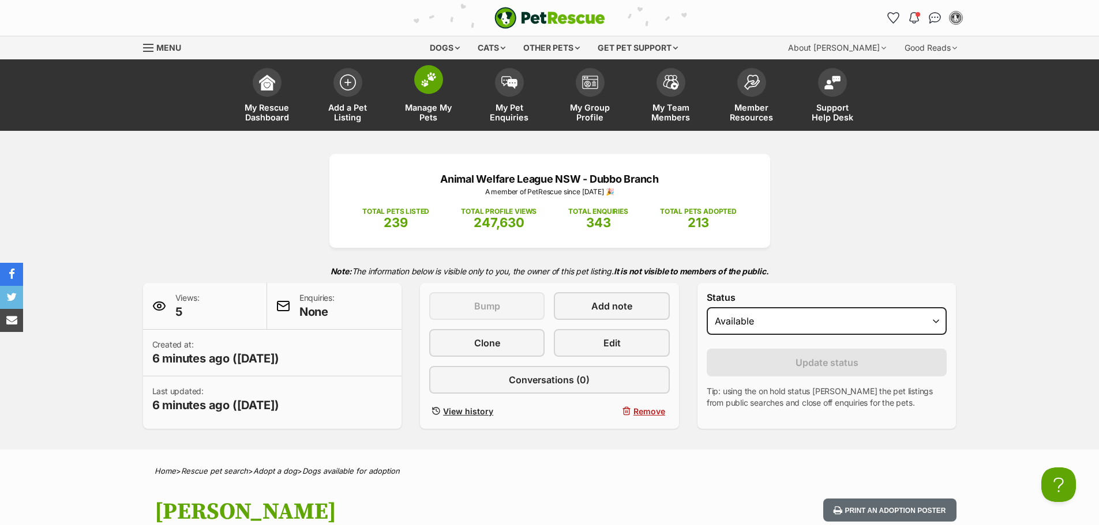
click at [419, 119] on span "Manage My Pets" at bounding box center [429, 113] width 52 height 20
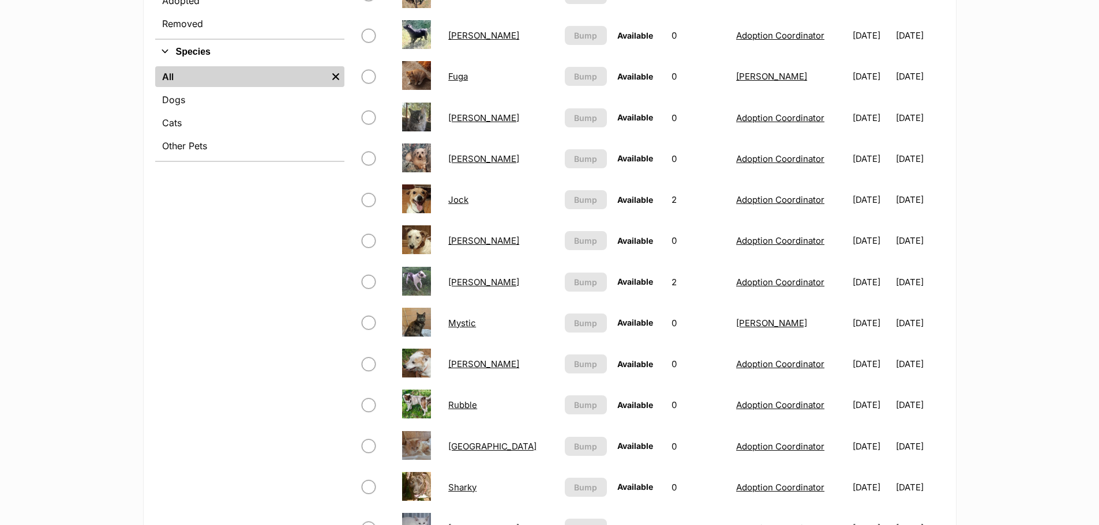
scroll to position [519, 0]
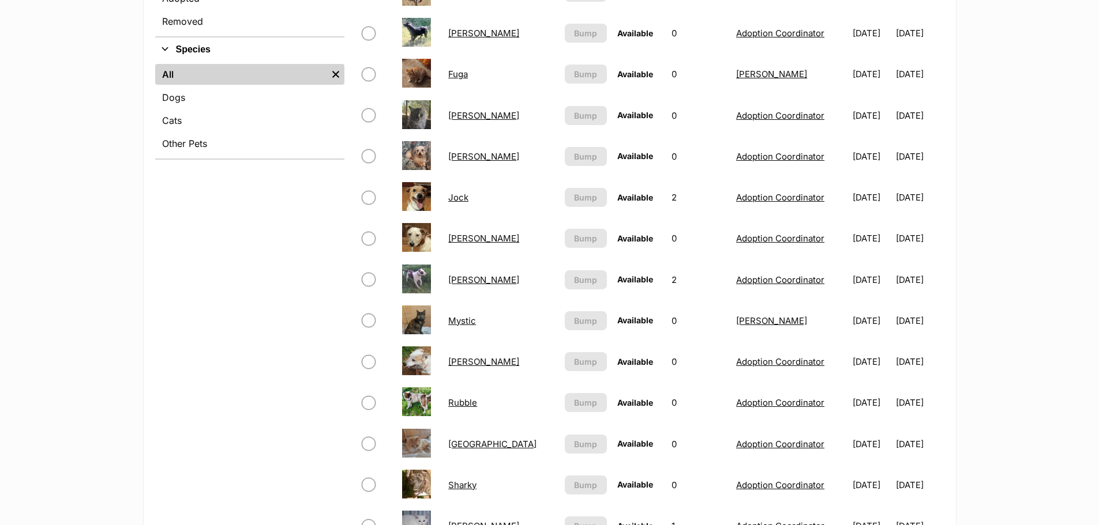
click at [465, 320] on link "Mystic" at bounding box center [462, 320] width 28 height 11
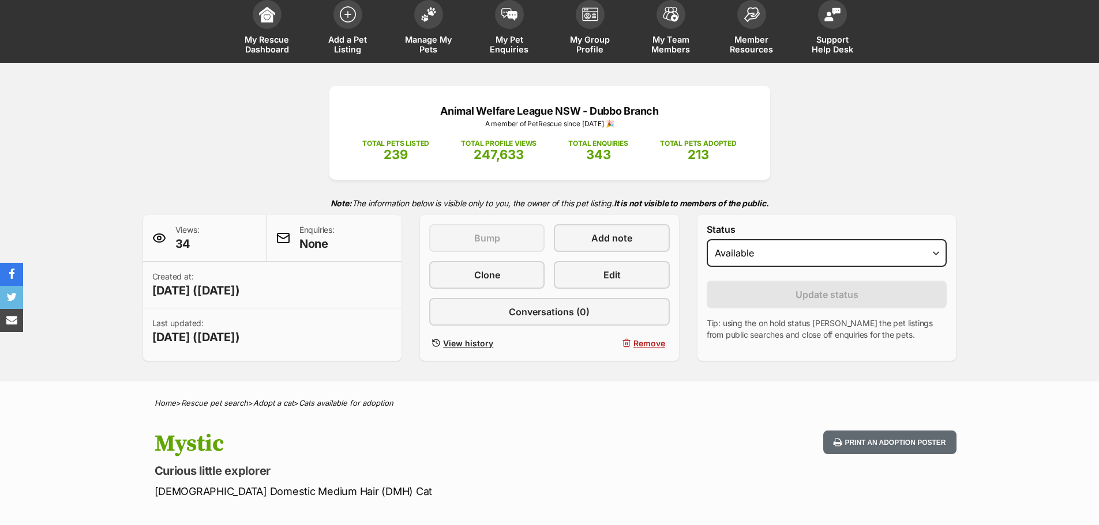
scroll to position [58, 0]
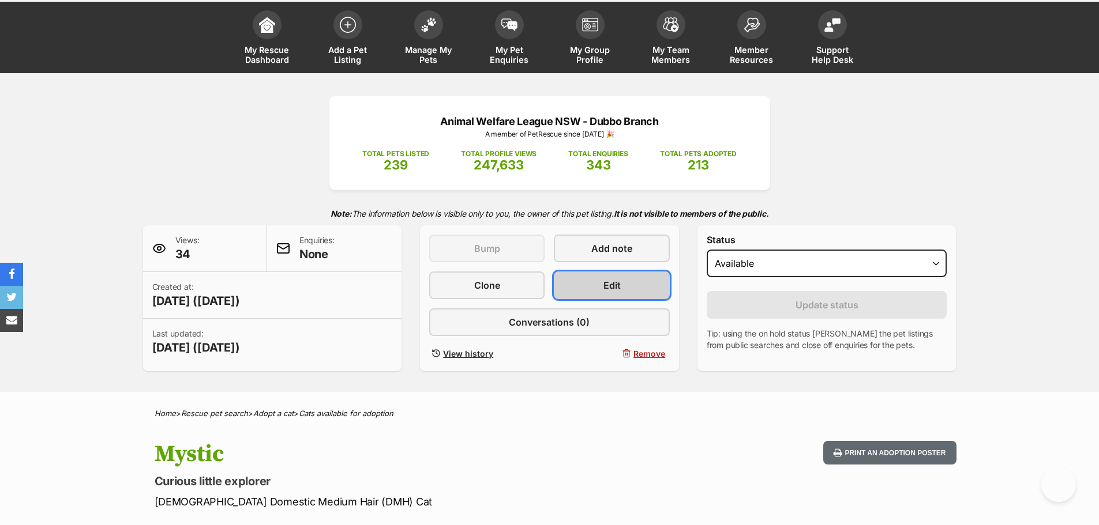
click at [607, 281] on span "Edit" at bounding box center [611, 286] width 17 height 14
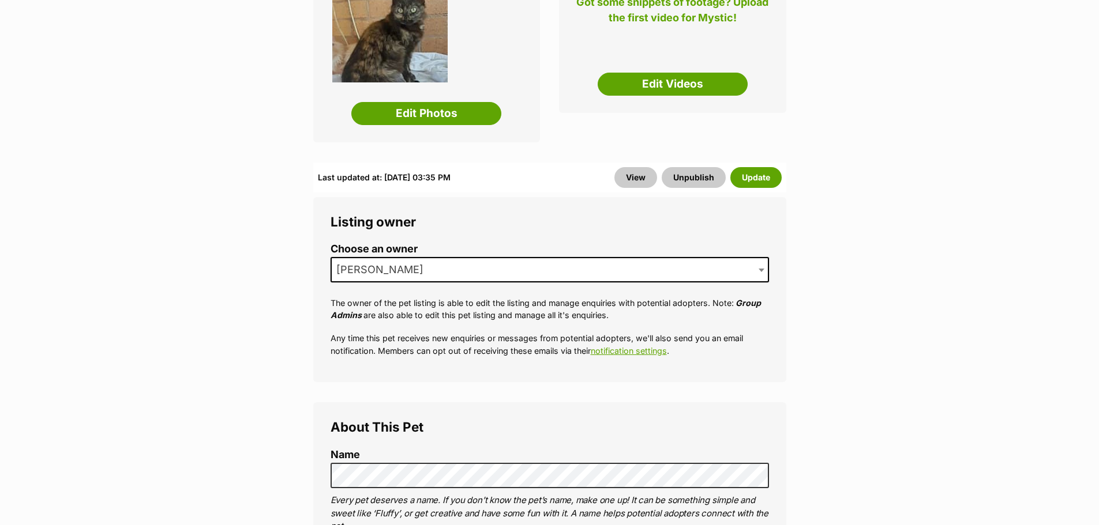
scroll to position [404, 0]
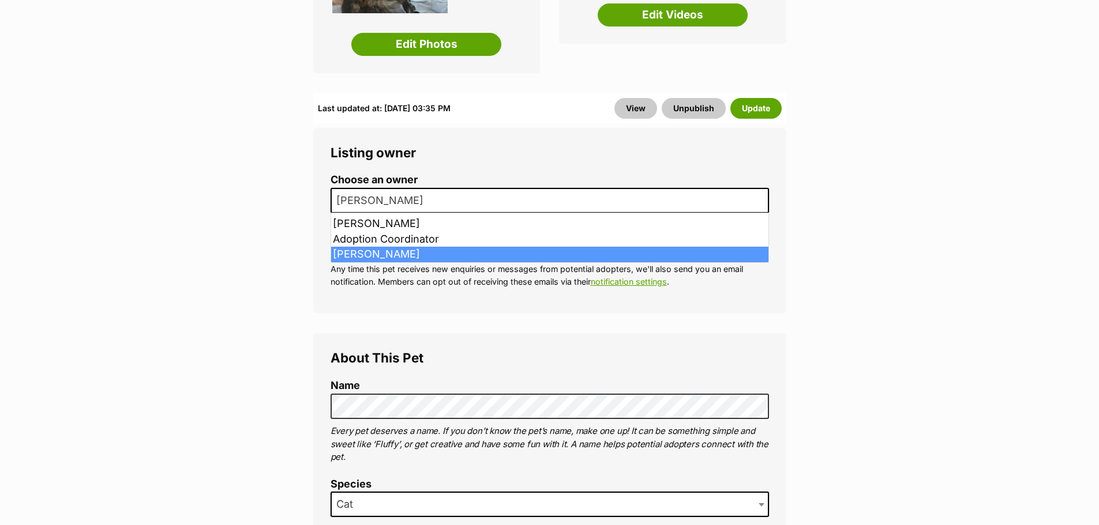
click at [409, 201] on span "[PERSON_NAME]" at bounding box center [383, 201] width 103 height 16
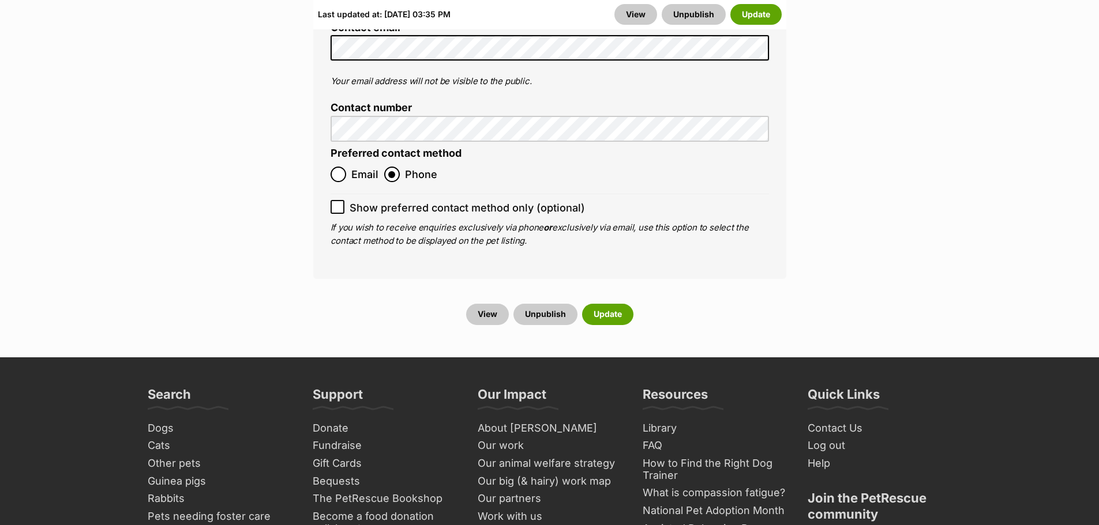
scroll to position [4844, 0]
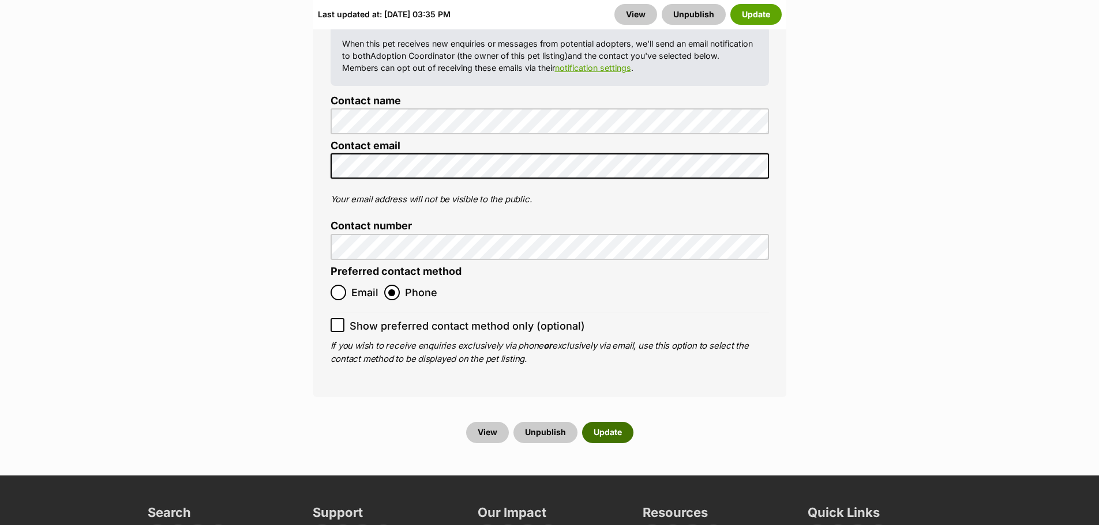
click at [614, 422] on button "Update" at bounding box center [607, 432] width 51 height 21
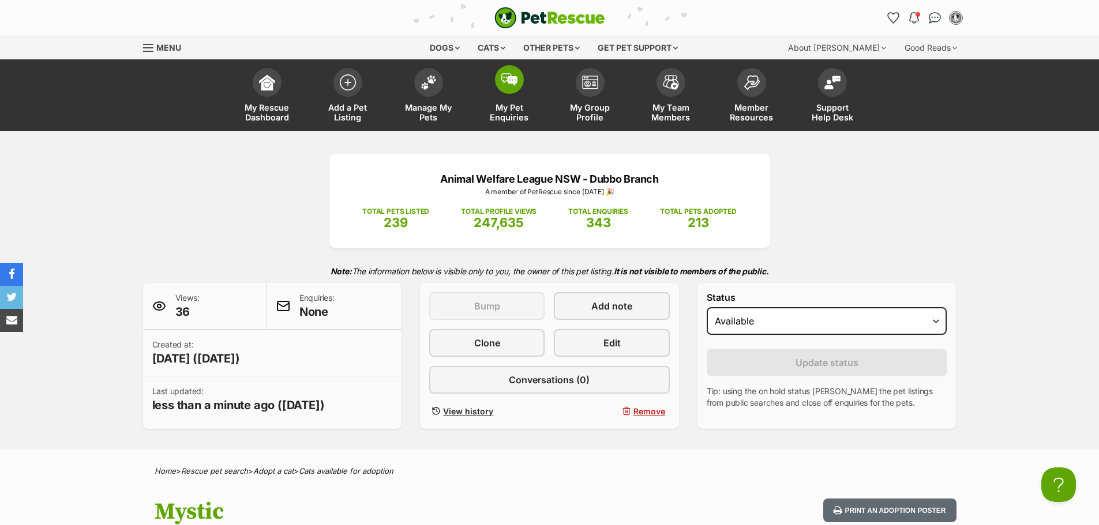
click at [502, 118] on span "My Pet Enquiries" at bounding box center [509, 113] width 52 height 20
